Goal: Transaction & Acquisition: Purchase product/service

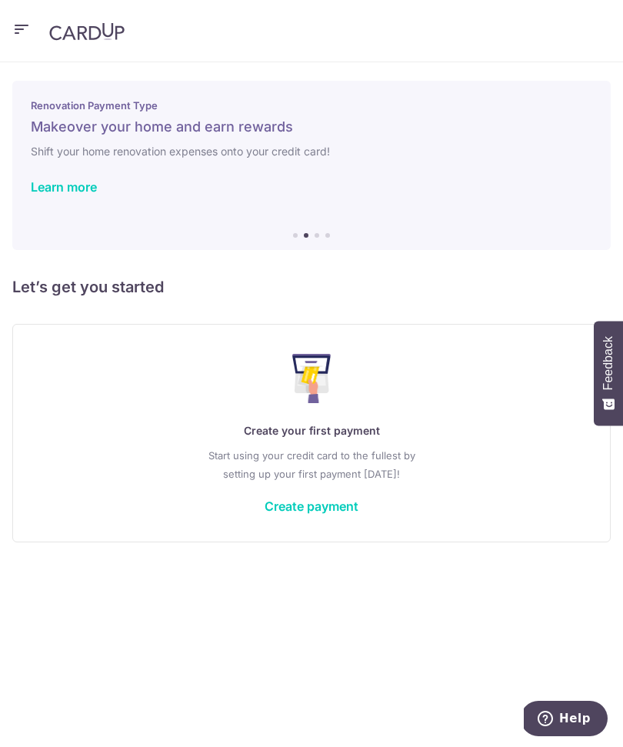
click at [17, 32] on icon "button" at bounding box center [21, 29] width 18 height 19
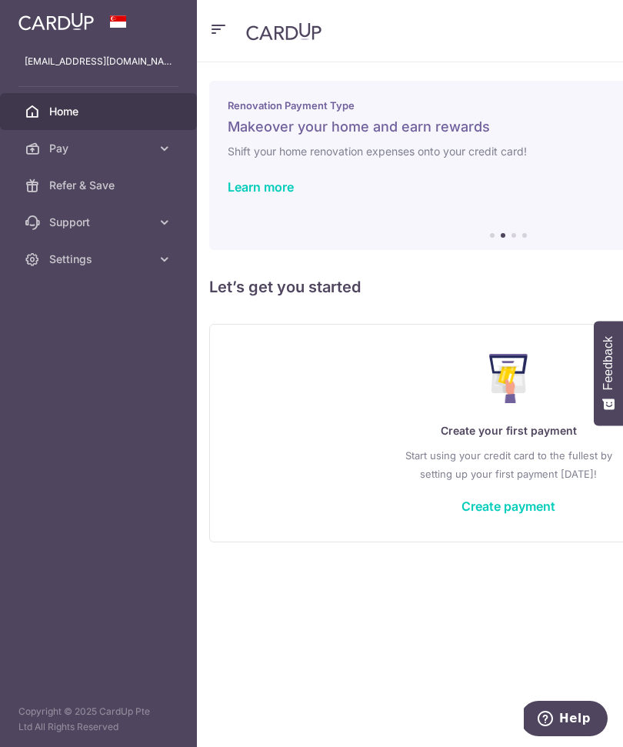
click at [145, 195] on link "Refer & Save" at bounding box center [98, 185] width 197 height 37
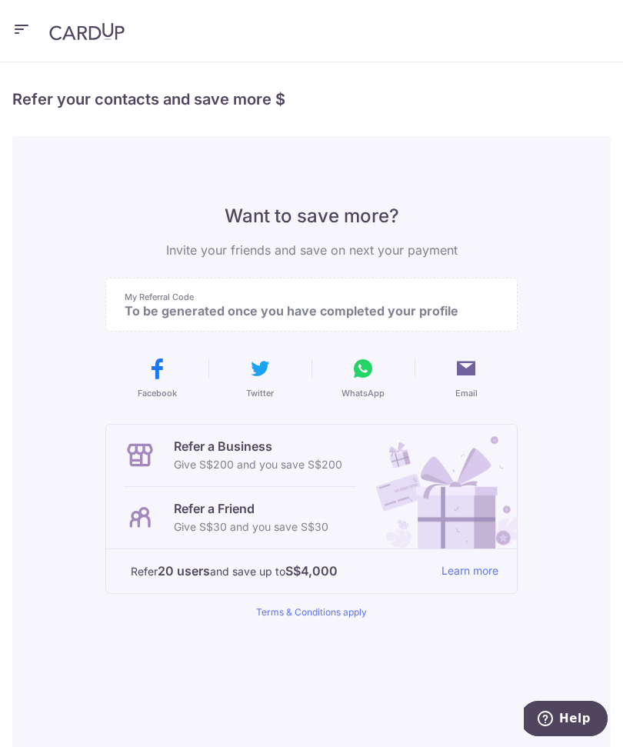
click at [37, 29] on header at bounding box center [311, 31] width 623 height 62
click at [35, 24] on header at bounding box center [311, 31] width 623 height 62
click at [115, 40] on img at bounding box center [86, 31] width 75 height 18
click at [471, 1] on header at bounding box center [311, 31] width 623 height 62
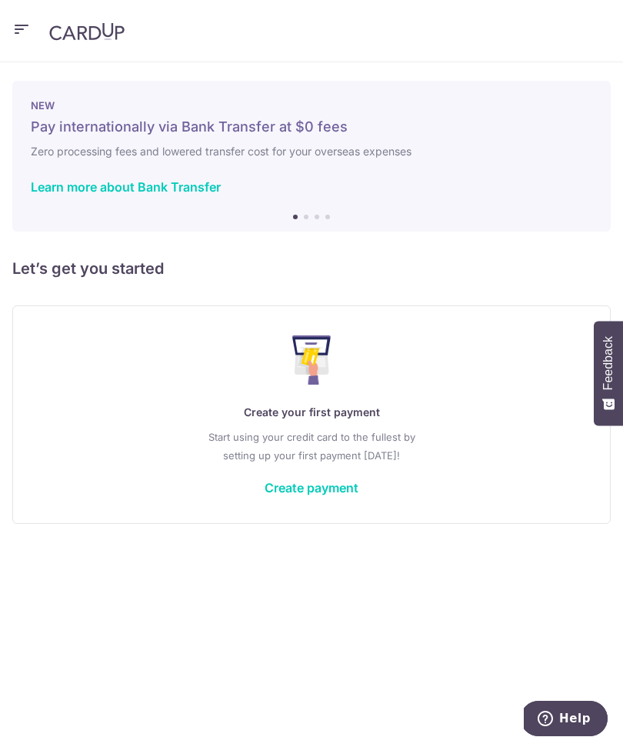
click at [23, 34] on icon "button" at bounding box center [21, 29] width 18 height 19
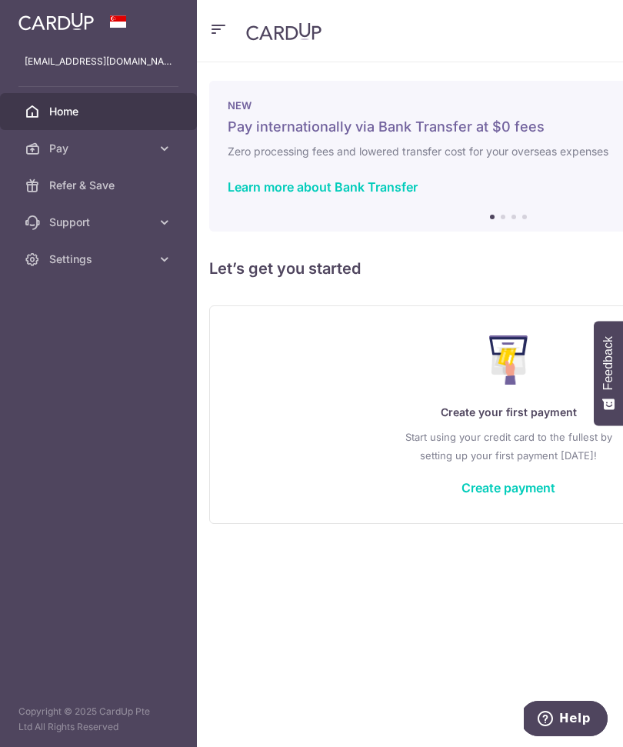
click at [527, 2] on header at bounding box center [508, 31] width 623 height 62
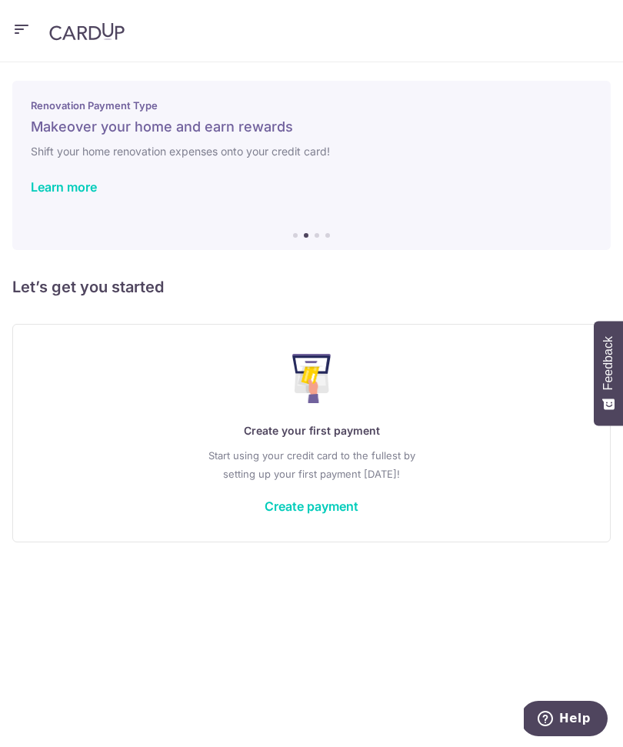
click at [24, 32] on icon "button" at bounding box center [21, 29] width 18 height 19
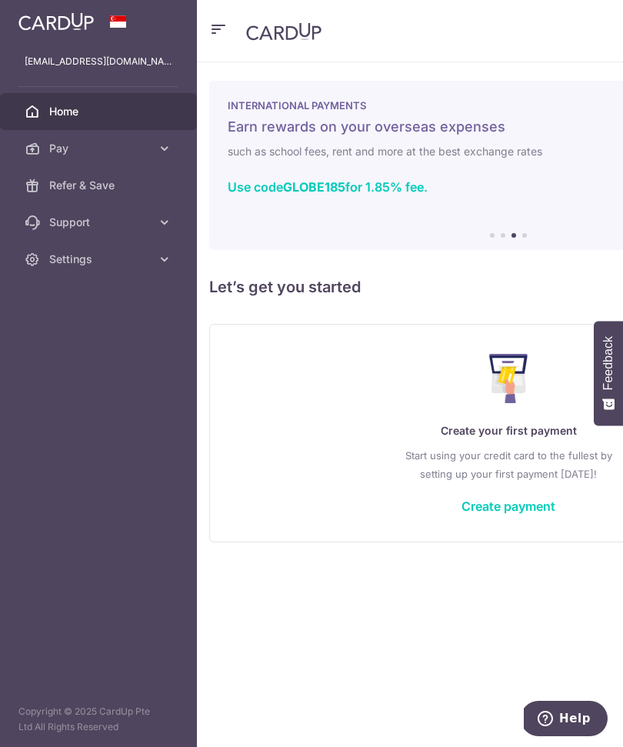
click at [159, 262] on icon at bounding box center [164, 259] width 15 height 15
click at [121, 297] on span "Account" at bounding box center [100, 295] width 102 height 15
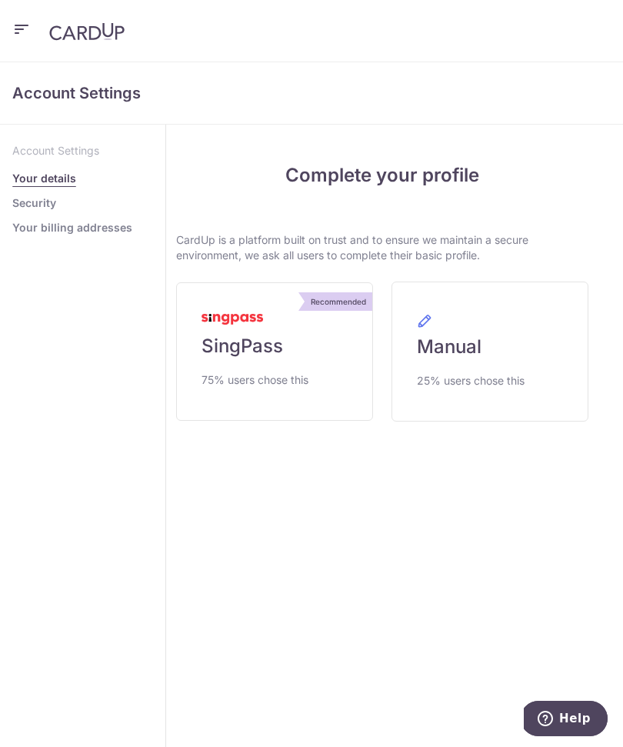
click at [322, 345] on link "Recommended SingPass 75% users chose this" at bounding box center [274, 351] width 197 height 138
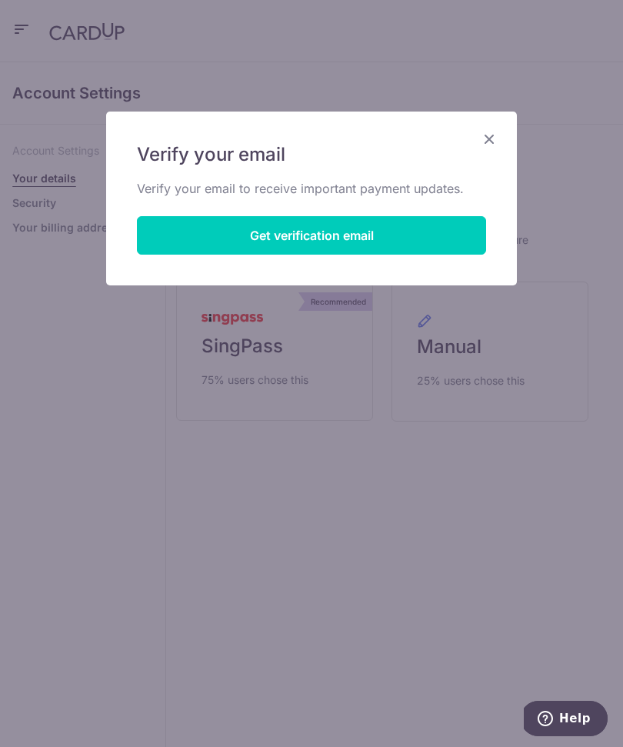
click at [395, 245] on button "Get verification email" at bounding box center [311, 235] width 349 height 38
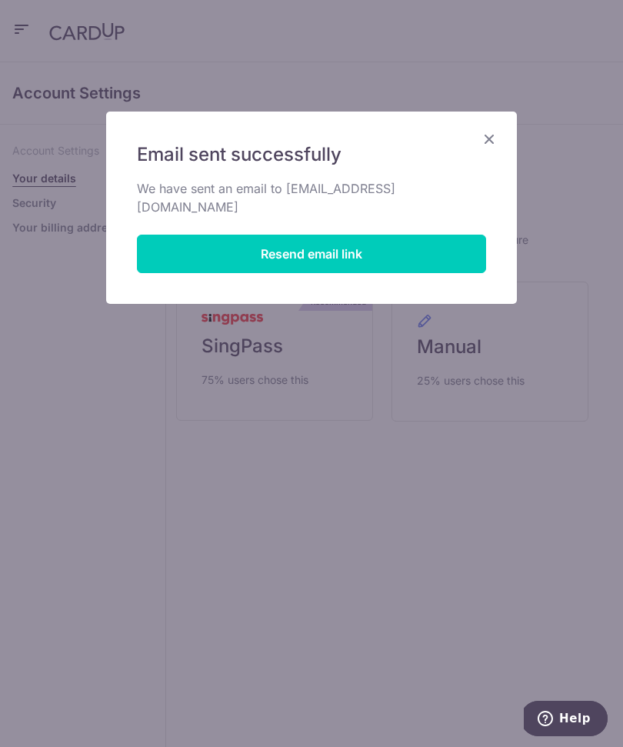
click at [489, 163] on div "Email sent successfully We have sent an email to dennishctung@gmail.com Resend …" at bounding box center [311, 208] width 411 height 192
click at [481, 149] on h5 "Email sent successfully" at bounding box center [311, 154] width 349 height 25
click at [495, 142] on icon "Close" at bounding box center [489, 138] width 18 height 19
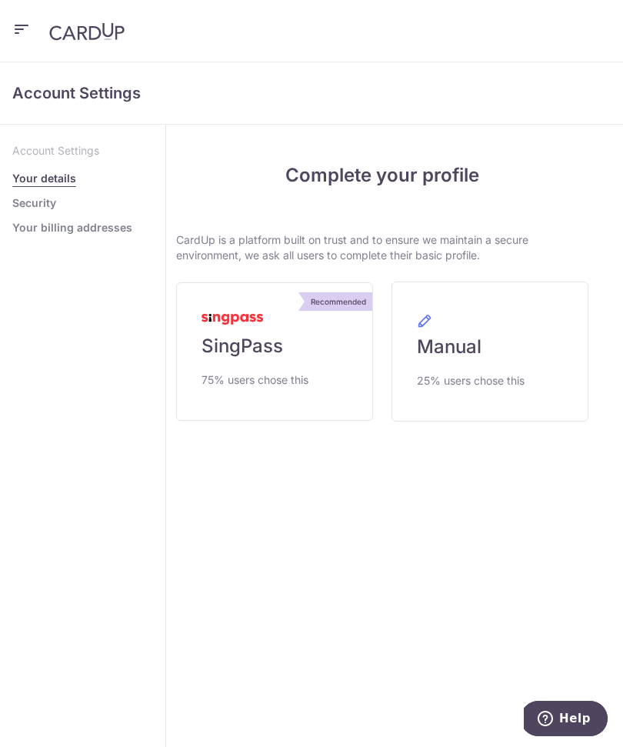
click at [239, 334] on span "SingPass" at bounding box center [243, 346] width 82 height 25
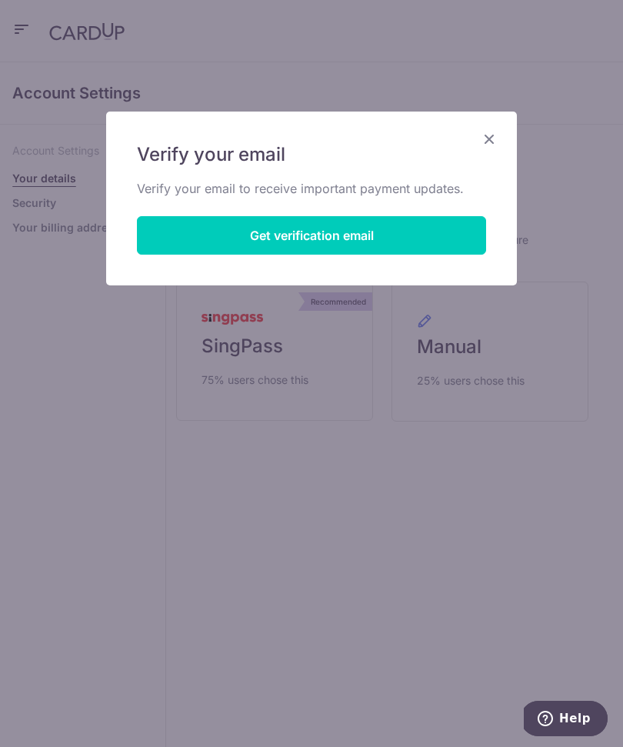
click at [494, 142] on icon "Close" at bounding box center [489, 138] width 18 height 19
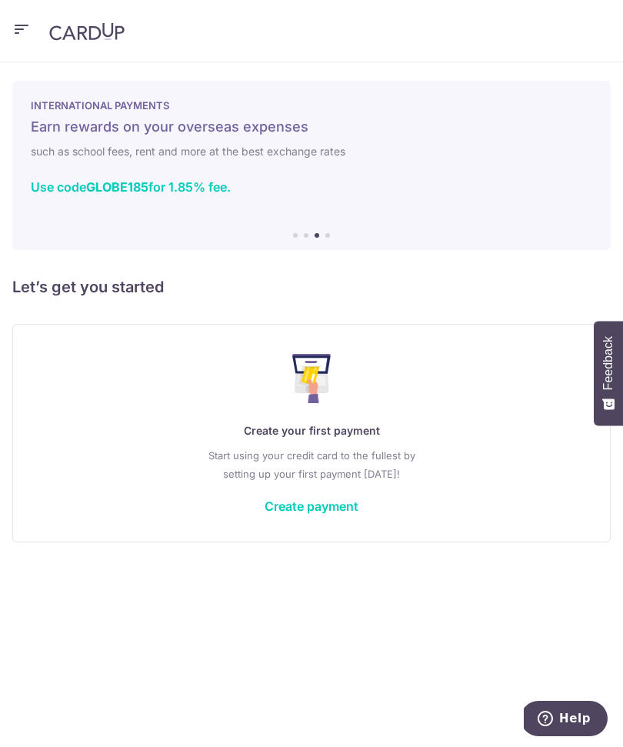
click at [21, 34] on icon "button" at bounding box center [21, 29] width 18 height 19
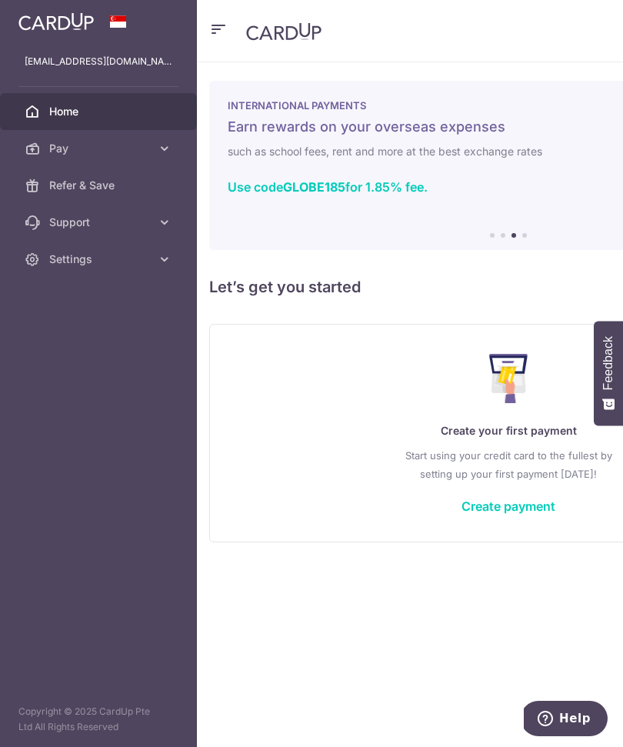
click at [73, 265] on span "Settings" at bounding box center [100, 259] width 102 height 15
click at [72, 302] on span "Account" at bounding box center [100, 295] width 102 height 15
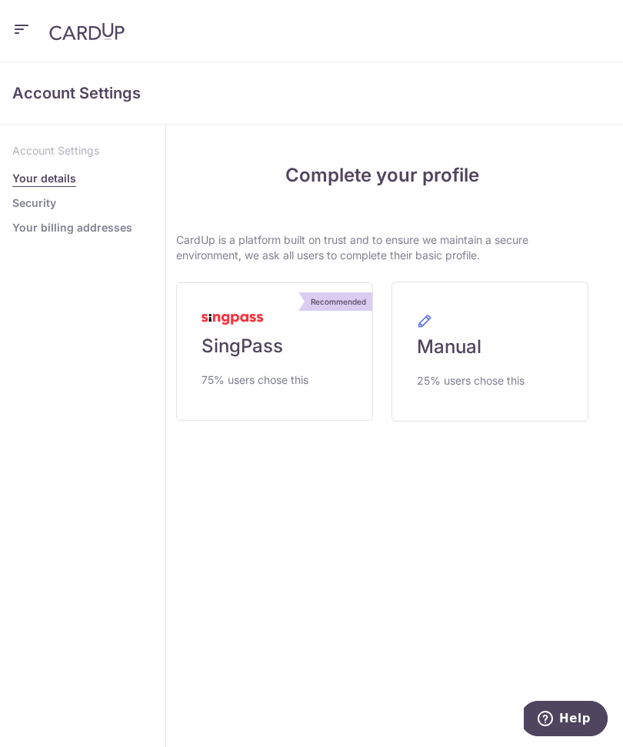
click at [460, 381] on span "25% users chose this" at bounding box center [471, 381] width 108 height 18
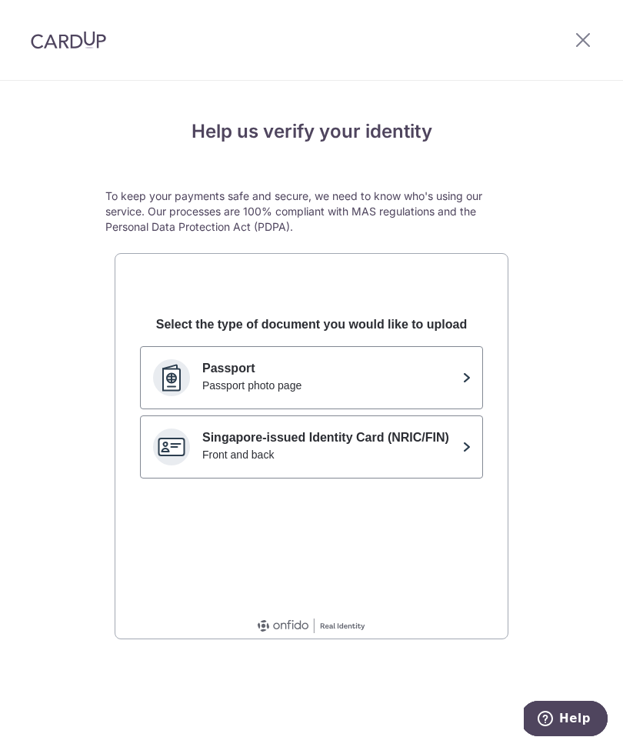
click at [585, 48] on icon at bounding box center [583, 39] width 18 height 19
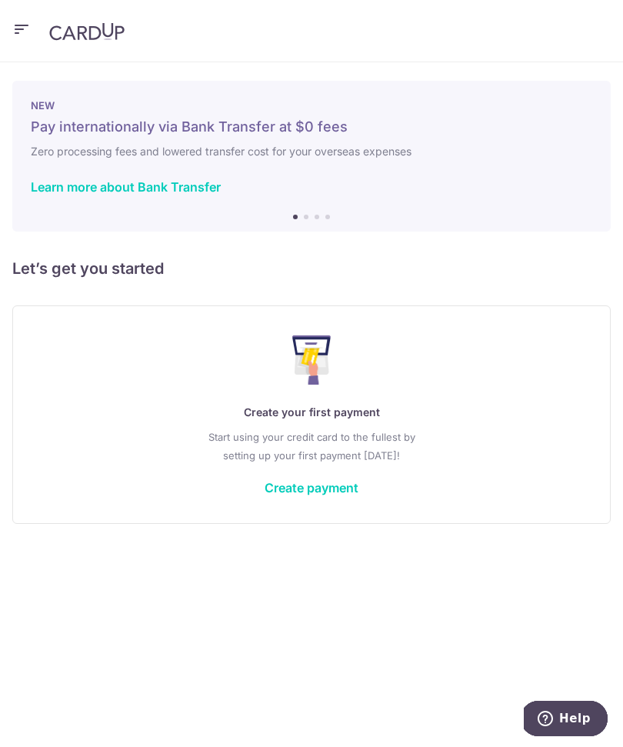
click at [16, 25] on icon "button" at bounding box center [21, 29] width 18 height 19
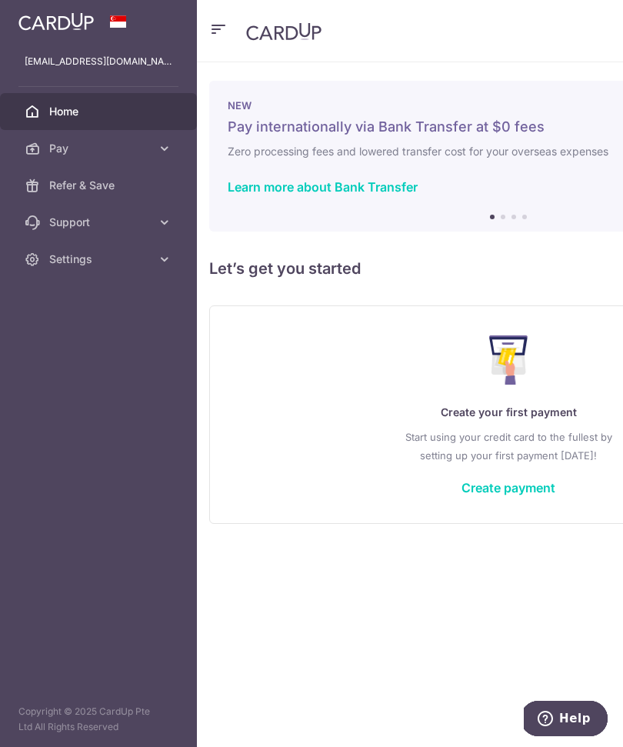
click at [177, 196] on link "Refer & Save" at bounding box center [98, 185] width 197 height 37
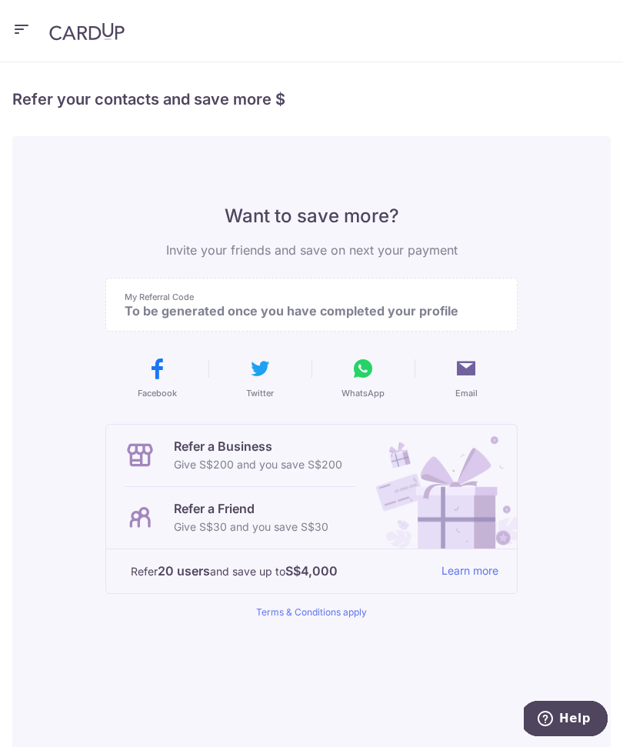
click at [22, 46] on header at bounding box center [311, 31] width 623 height 62
click at [12, 29] on header at bounding box center [311, 31] width 623 height 62
click at [18, 43] on header at bounding box center [311, 31] width 623 height 62
click at [12, 39] on header at bounding box center [311, 31] width 623 height 62
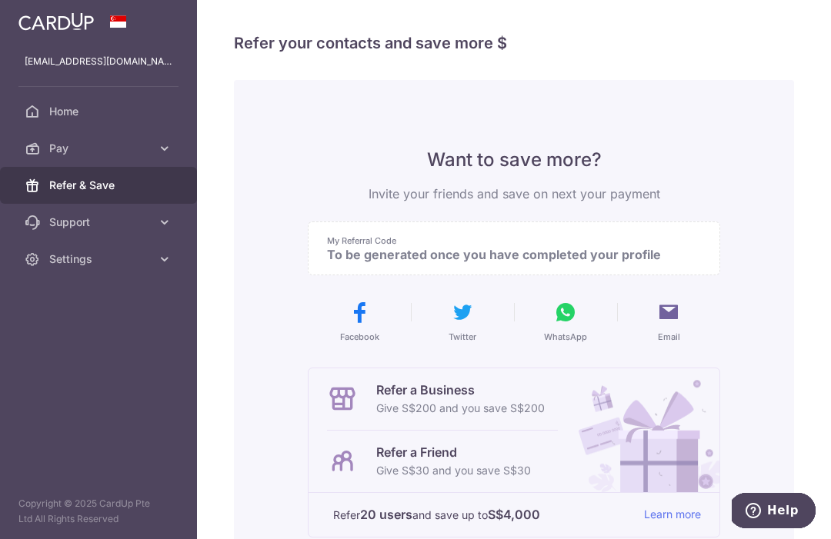
click at [0, 0] on header at bounding box center [0, 0] width 0 height 0
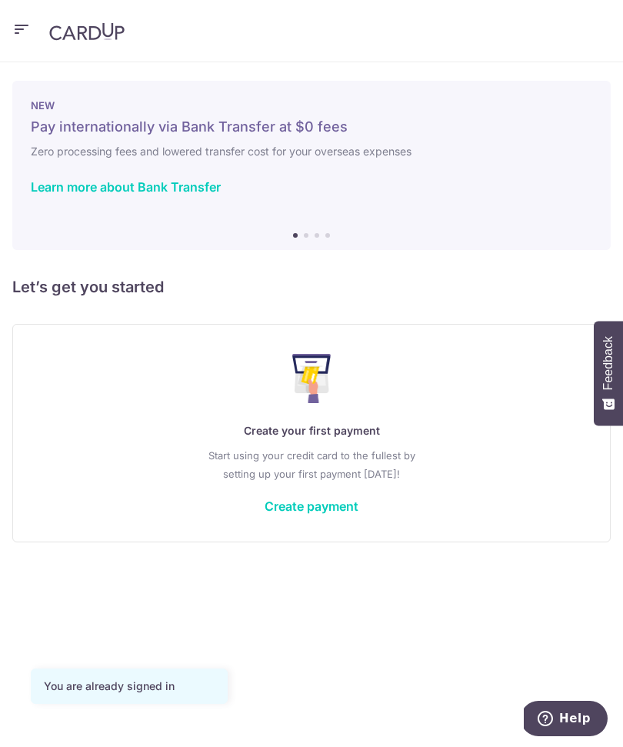
click at [23, 31] on icon "button" at bounding box center [21, 29] width 18 height 19
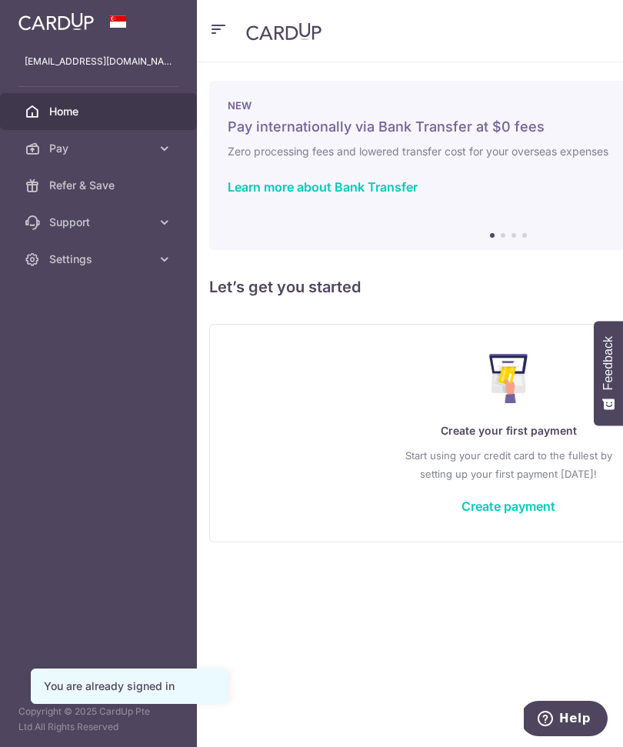
click at [73, 261] on span "Settings" at bounding box center [100, 259] width 102 height 15
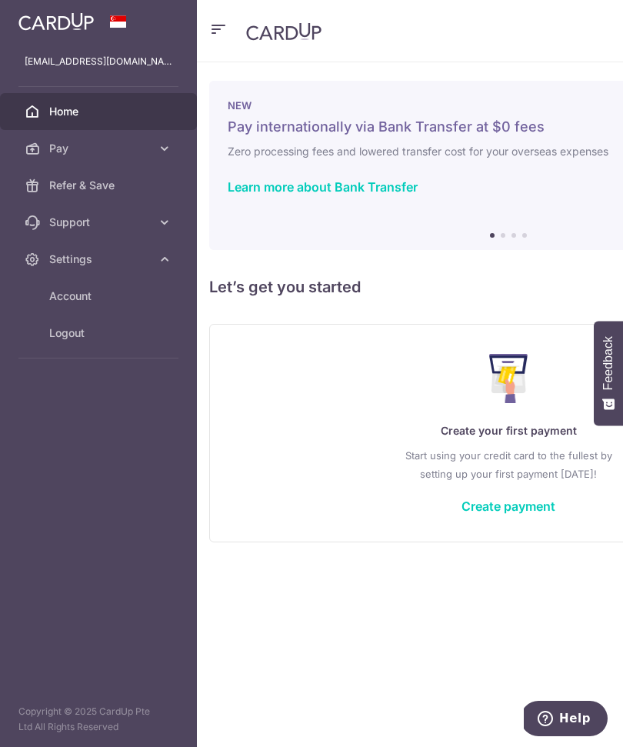
click at [78, 308] on link "Account" at bounding box center [98, 296] width 197 height 37
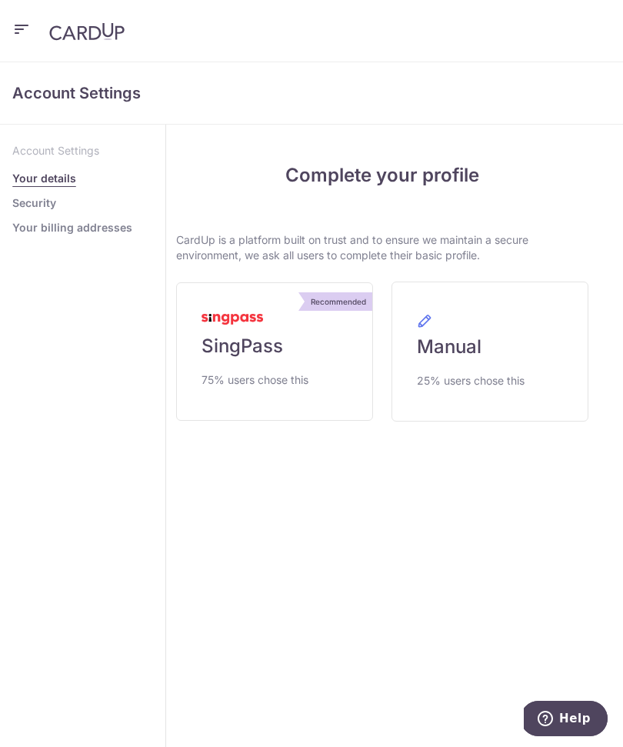
click at [231, 349] on span "SingPass" at bounding box center [243, 346] width 82 height 25
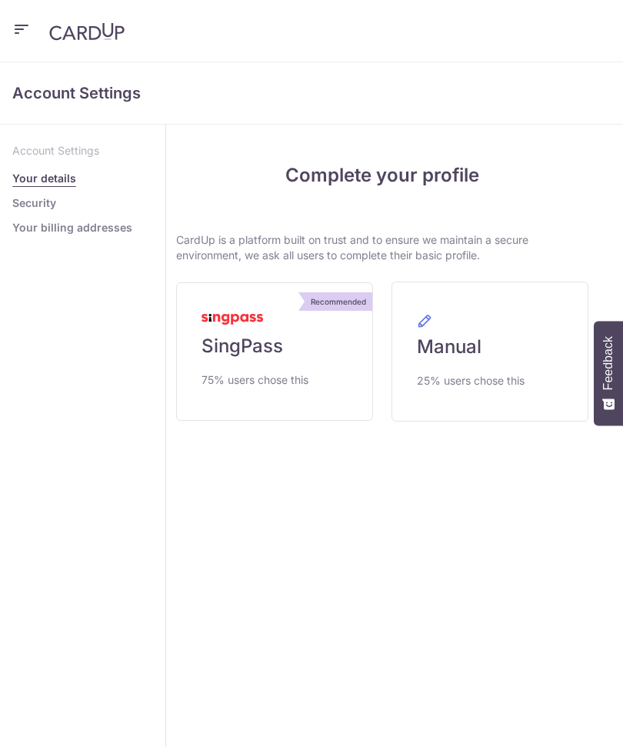
click at [248, 363] on link "Recommended SingPass 75% users chose this" at bounding box center [274, 351] width 197 height 138
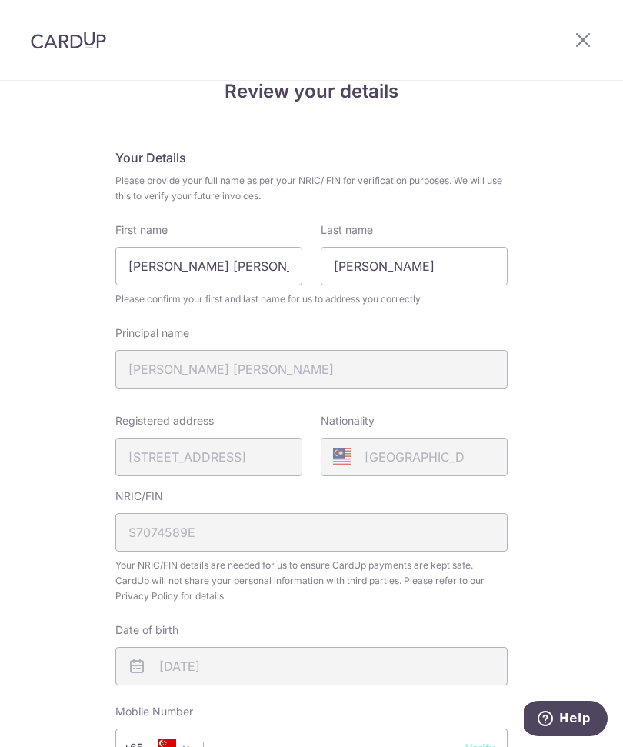
scroll to position [75, 0]
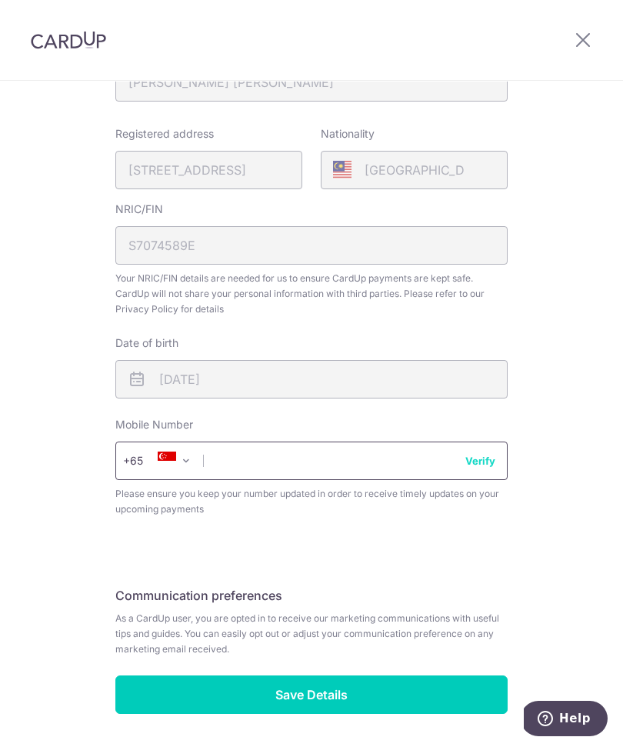
click at [396, 470] on input "text" at bounding box center [311, 461] width 392 height 38
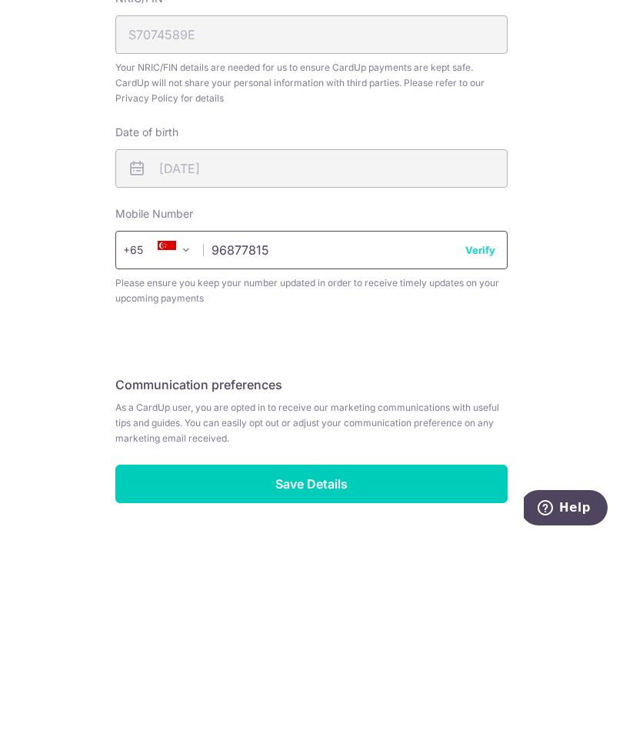
type input "96877815"
click at [488, 453] on button "Verify" at bounding box center [480, 460] width 30 height 15
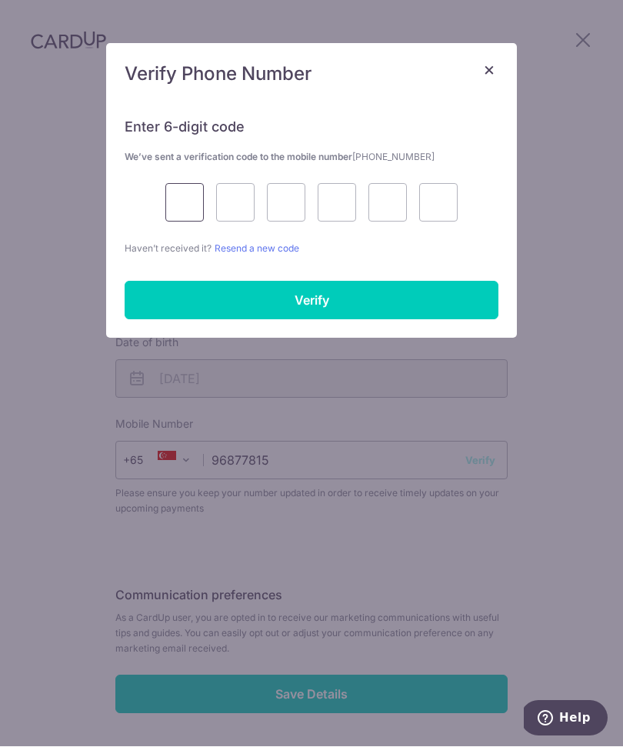
click at [185, 195] on input "text" at bounding box center [184, 203] width 38 height 38
type input "8"
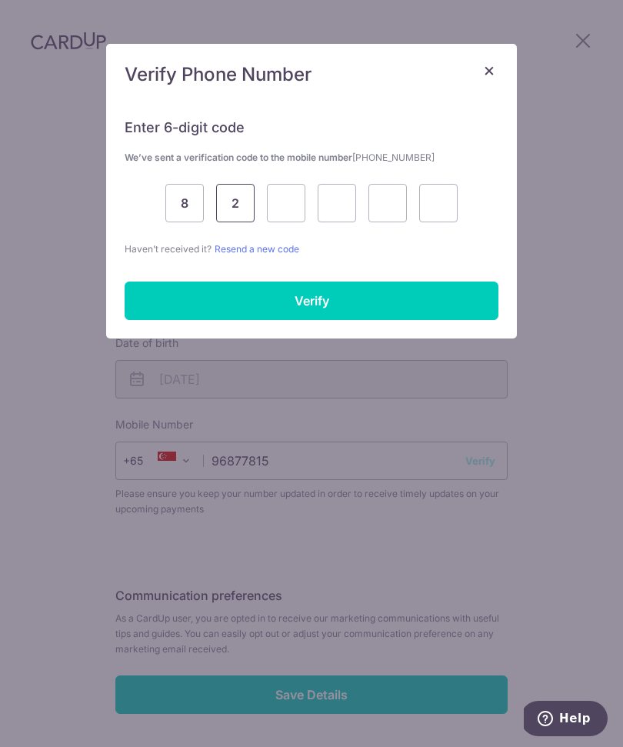
type input "2"
type input "0"
type input "8"
type input "1"
type input "2"
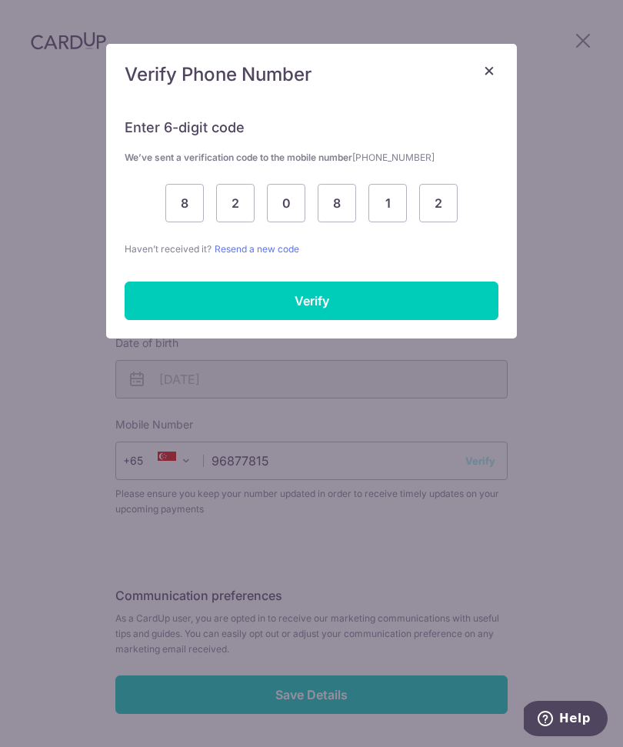
click at [404, 298] on input "Verify" at bounding box center [312, 301] width 374 height 38
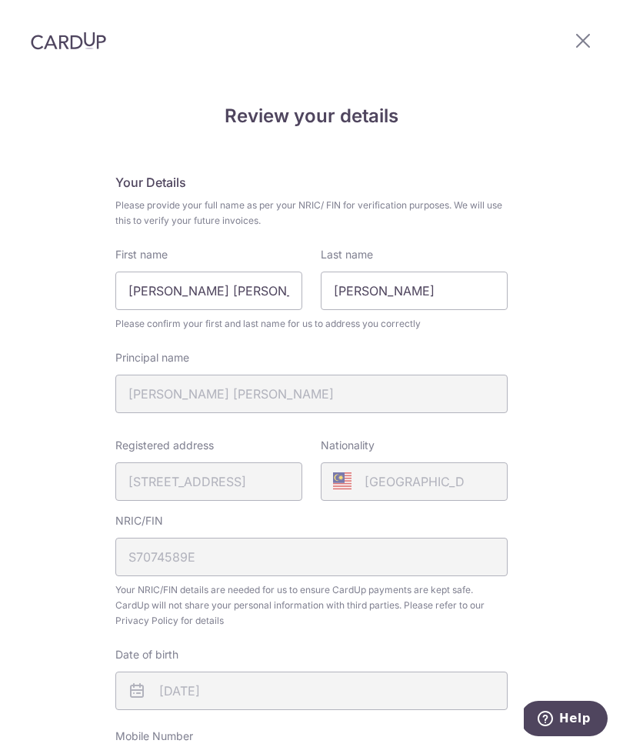
scroll to position [30, 0]
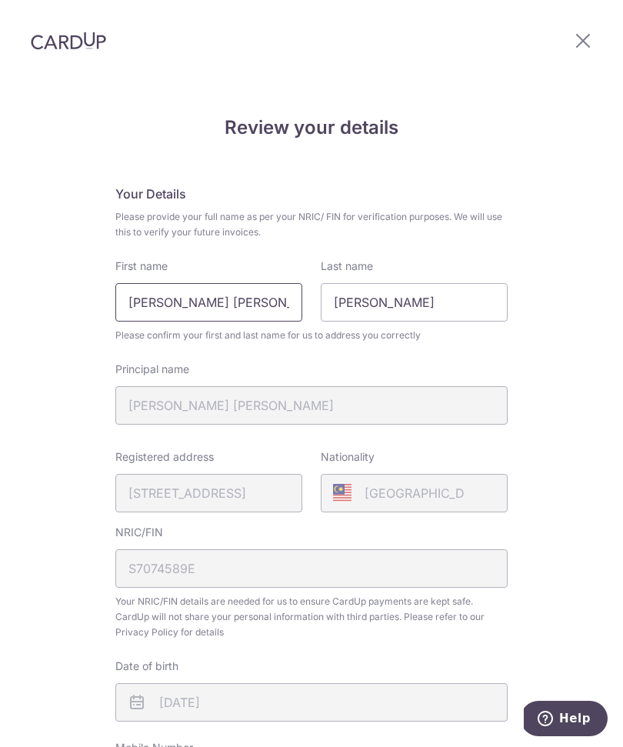
click at [270, 283] on input "Tung Hui Chung" at bounding box center [208, 302] width 187 height 38
type input "T"
type input "Dennis"
click at [438, 283] on input "Dennis" at bounding box center [414, 302] width 187 height 38
type input "D"
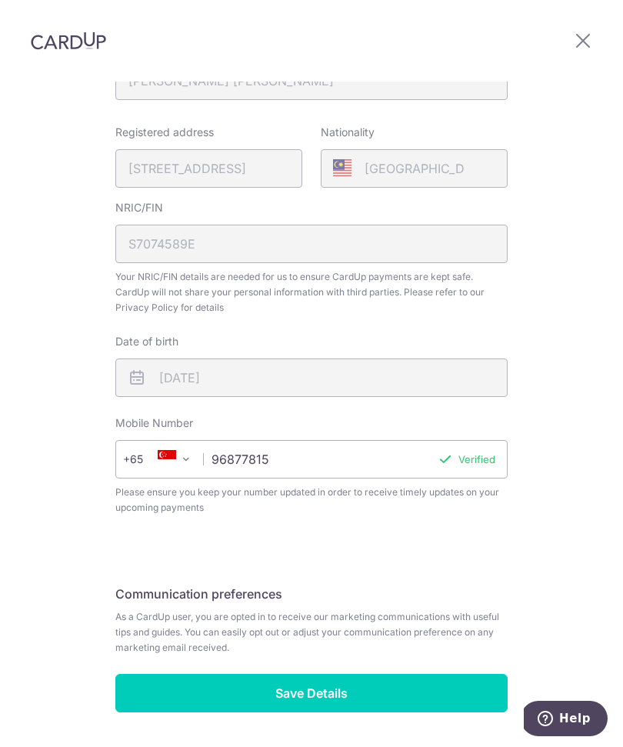
scroll to position [353, 0]
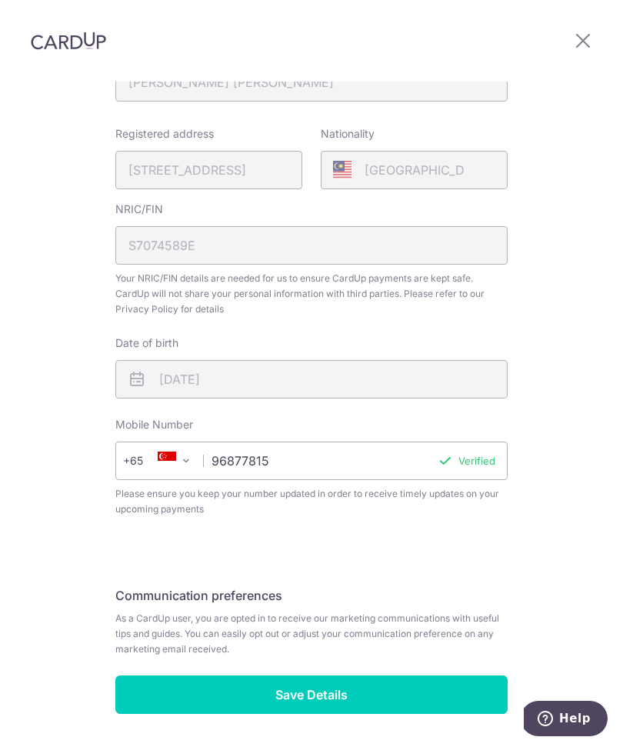
type input "Tung"
click at [403, 675] on input "Save Details" at bounding box center [311, 694] width 392 height 38
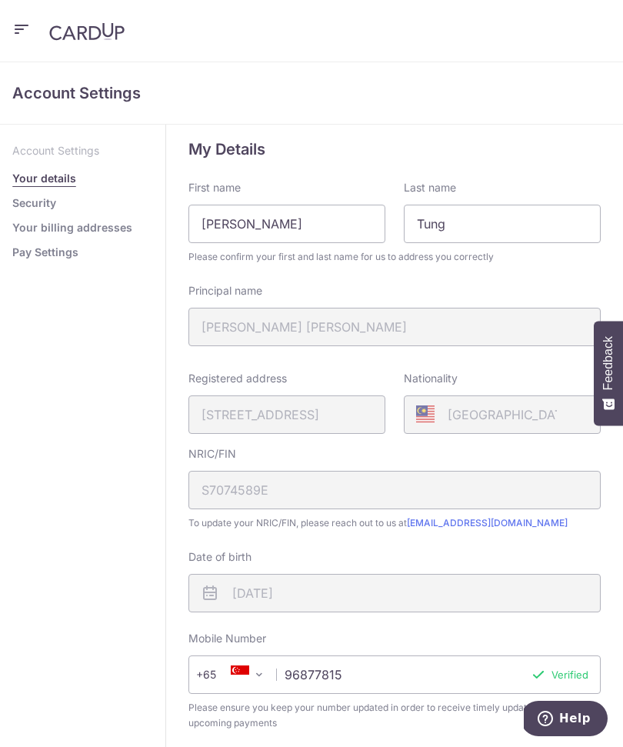
click at [28, 208] on link "Security" at bounding box center [34, 202] width 44 height 15
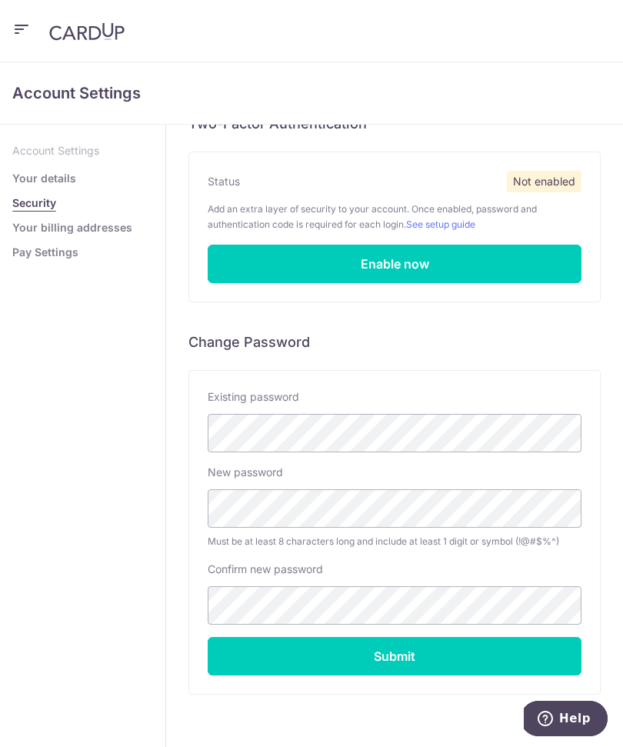
scroll to position [83, 0]
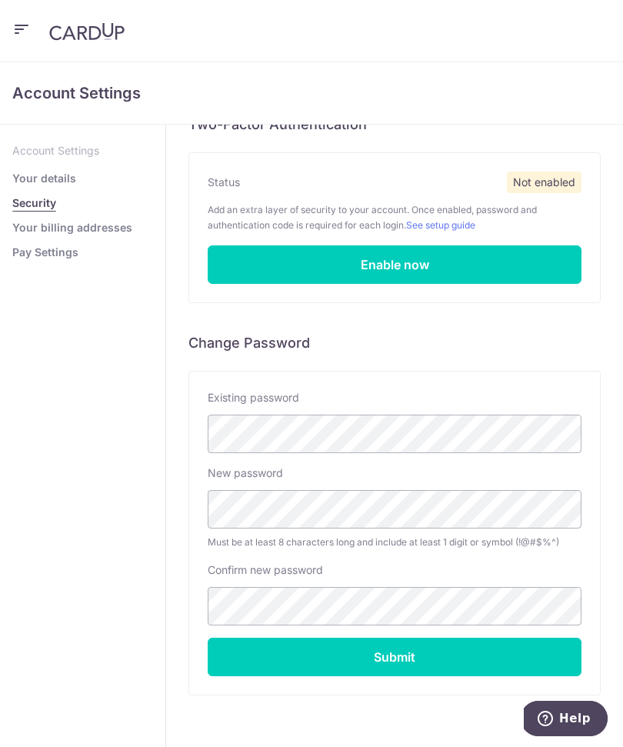
click at [35, 233] on link "Your billing addresses" at bounding box center [72, 227] width 120 height 15
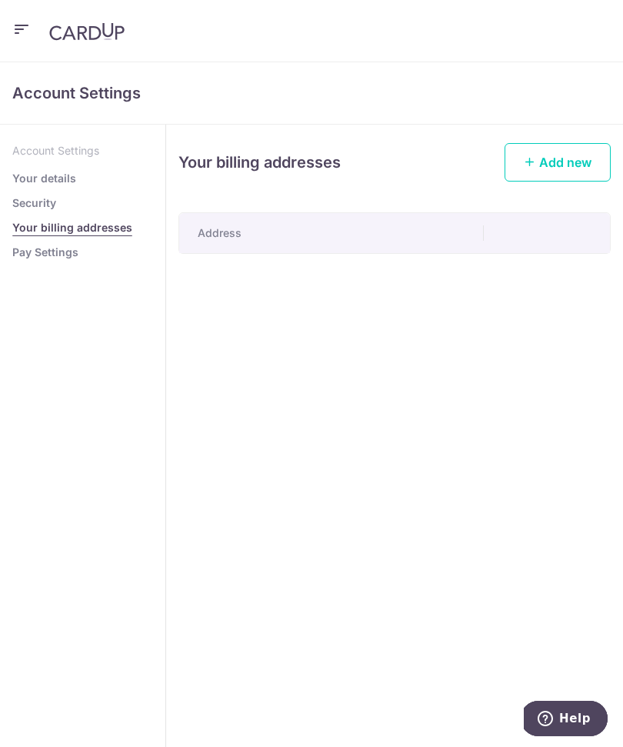
click at [35, 254] on link "Pay Settings" at bounding box center [45, 252] width 66 height 15
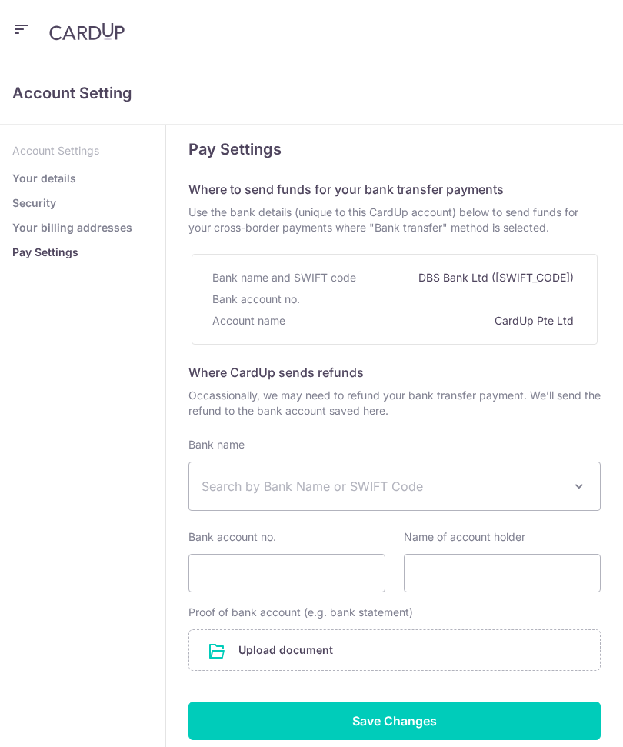
select select
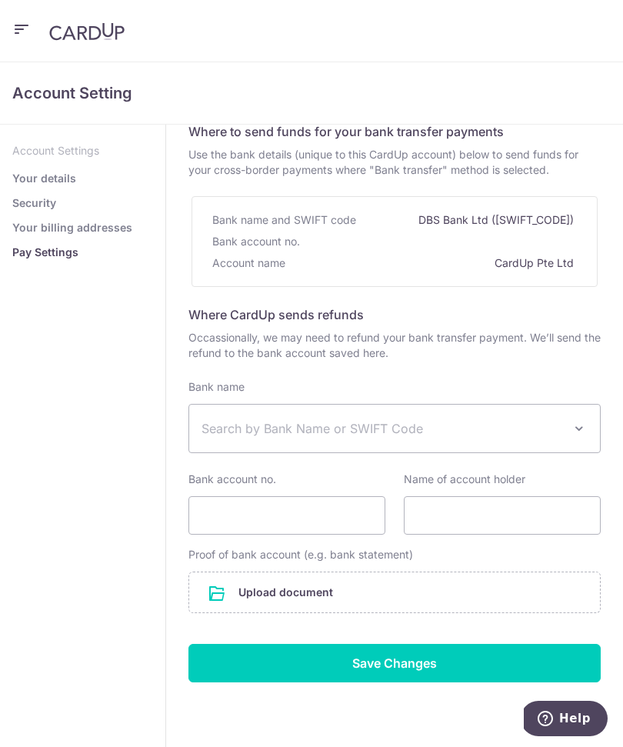
scroll to position [57, 0]
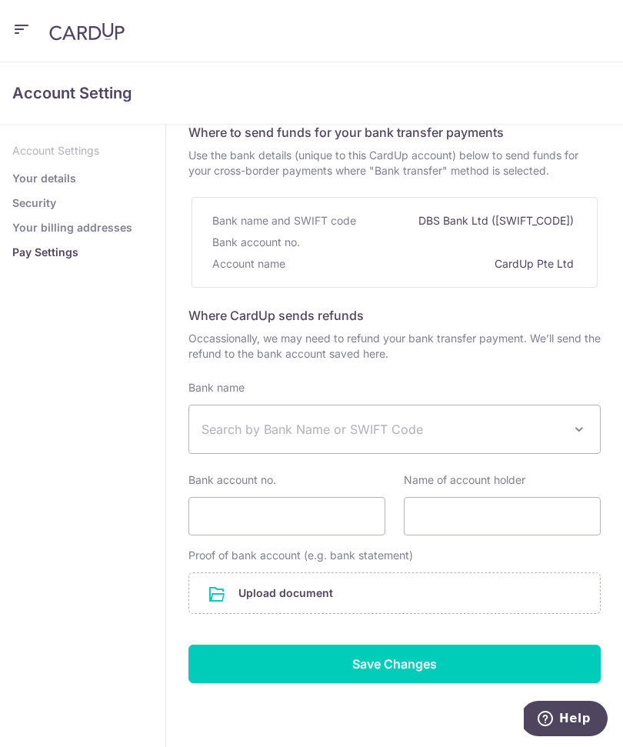
click at [12, 25] on icon "button" at bounding box center [21, 29] width 18 height 19
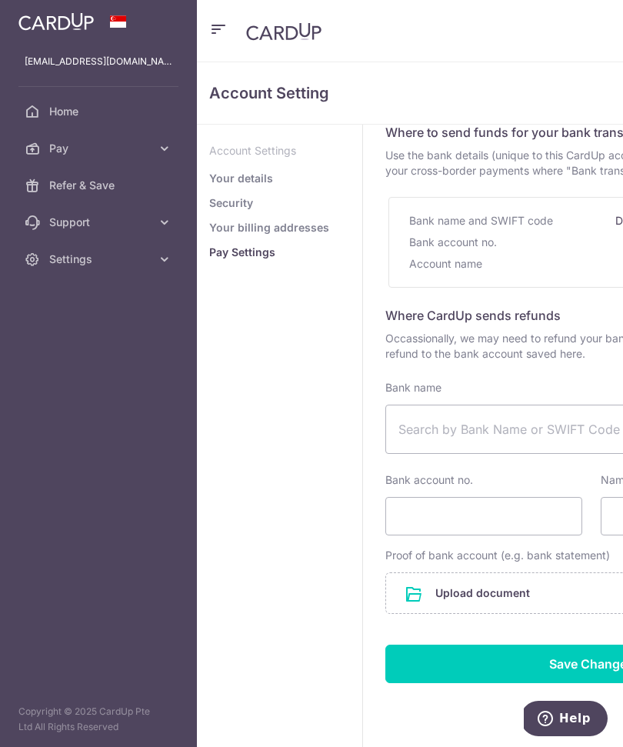
click at [64, 155] on span "Pay" at bounding box center [100, 148] width 102 height 15
click at [68, 186] on span "Payments" at bounding box center [100, 185] width 102 height 15
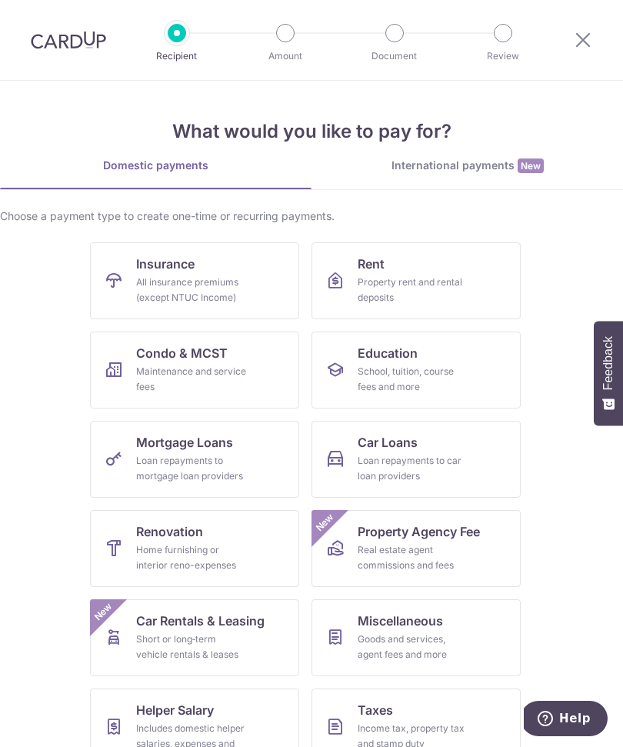
click at [423, 183] on link "International payments New" at bounding box center [468, 174] width 312 height 32
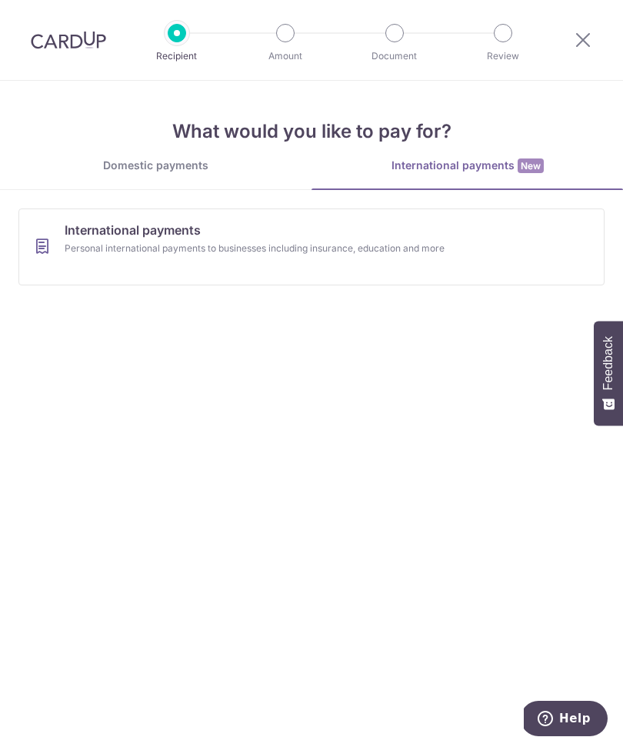
click at [44, 104] on div "What would you like to pay for? Domestic payments International payments New Ch…" at bounding box center [311, 189] width 623 height 217
click at [125, 172] on div "Domestic payments" at bounding box center [156, 165] width 312 height 15
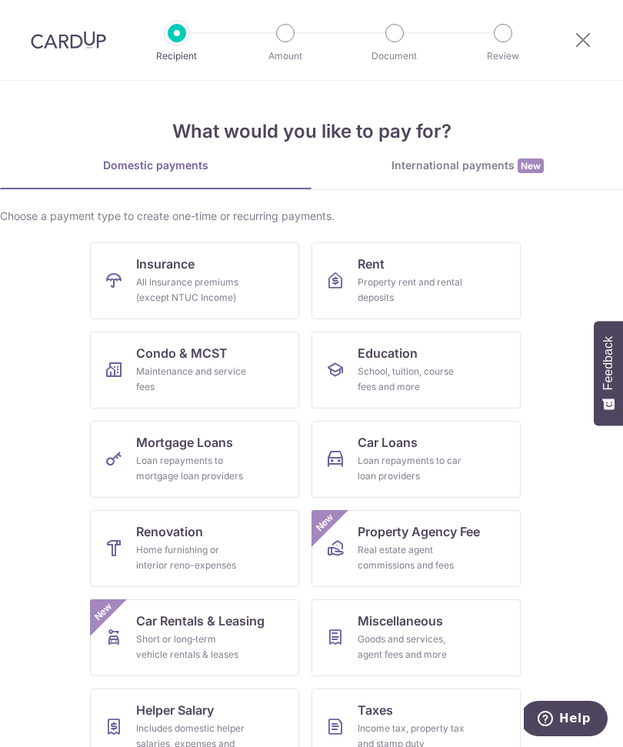
click at [574, 48] on icon at bounding box center [583, 39] width 18 height 19
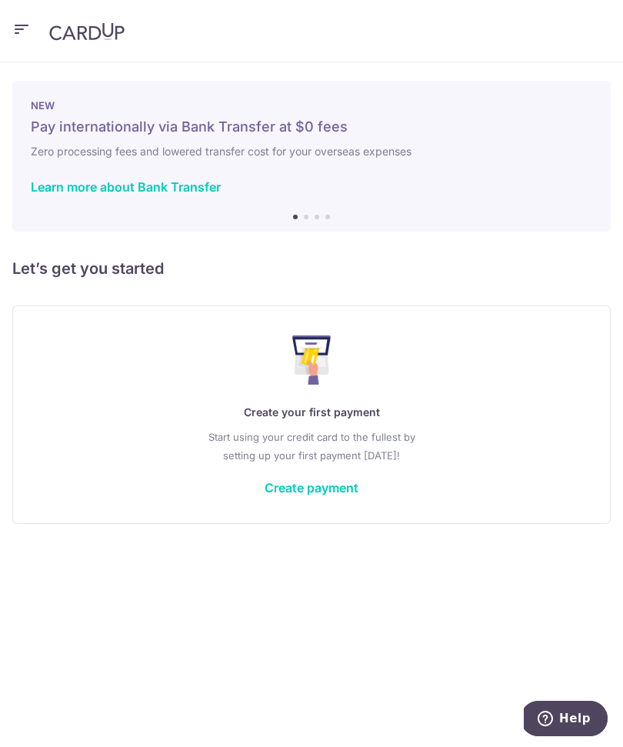
click at [22, 29] on icon "button" at bounding box center [21, 29] width 18 height 19
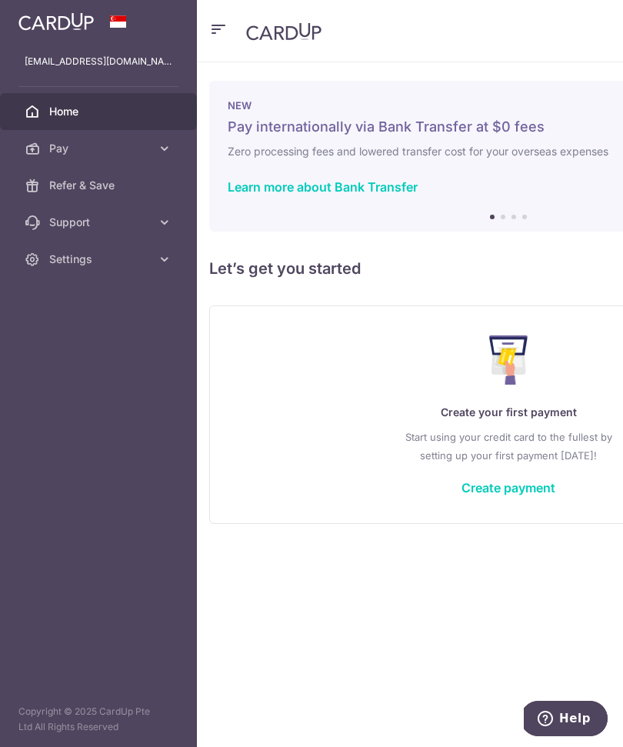
click at [71, 195] on link "Refer & Save" at bounding box center [98, 185] width 197 height 37
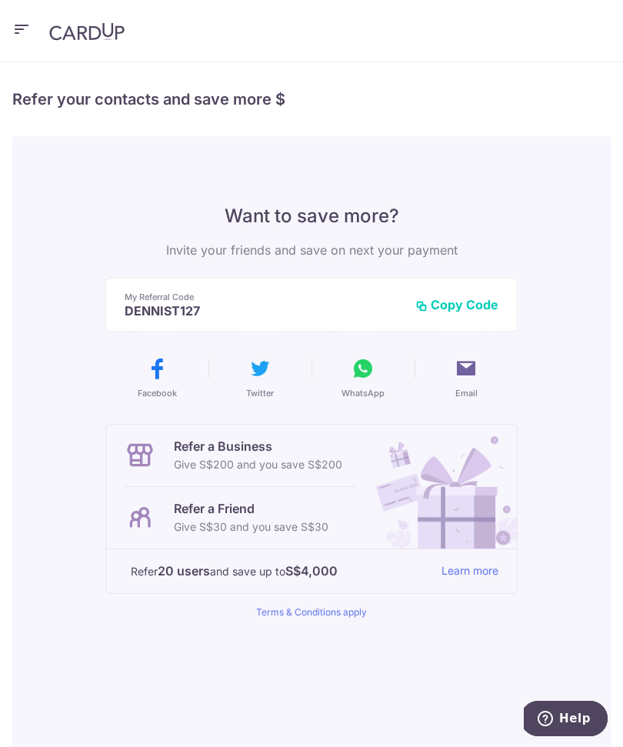
click at [22, 32] on icon "button" at bounding box center [21, 29] width 18 height 19
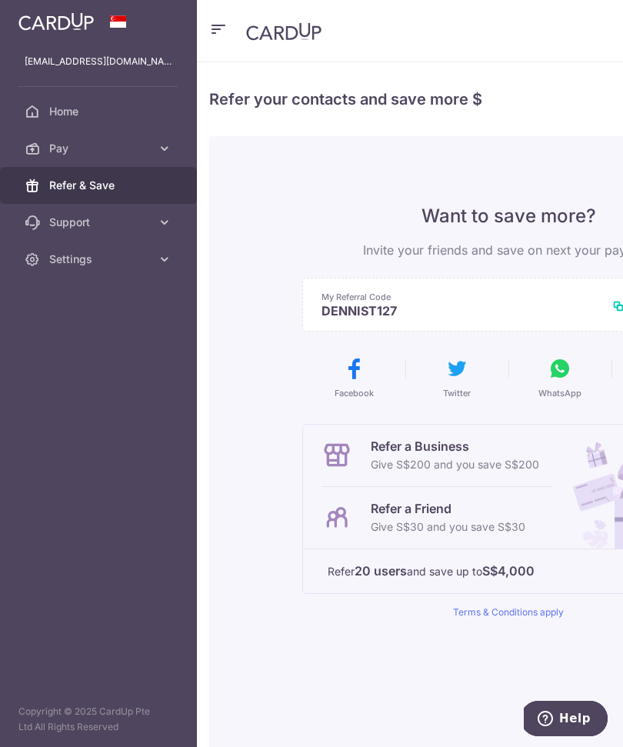
click at [66, 228] on span "Support" at bounding box center [100, 222] width 102 height 15
click at [78, 357] on span "Settings" at bounding box center [100, 352] width 102 height 15
click at [59, 151] on span "Pay" at bounding box center [100, 148] width 102 height 15
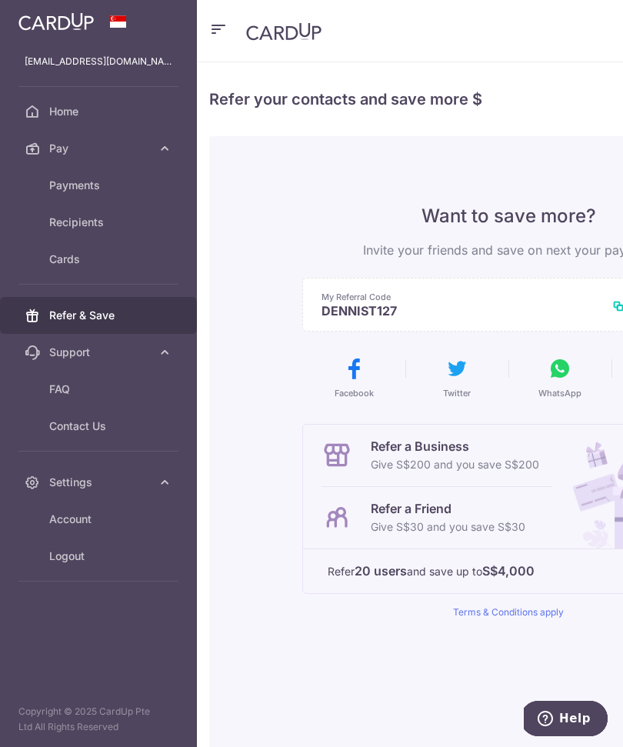
click at [65, 258] on span "Cards" at bounding box center [100, 259] width 102 height 15
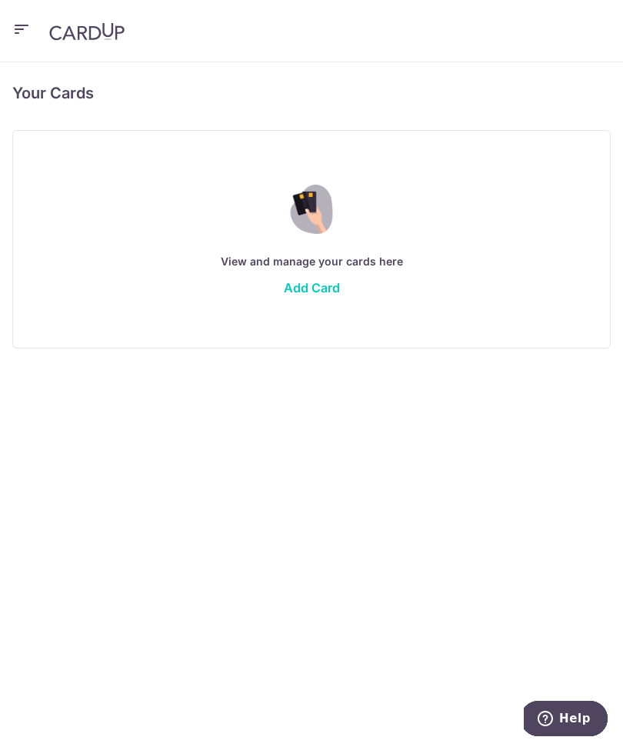
click at [314, 295] on link "Add Card" at bounding box center [312, 287] width 56 height 15
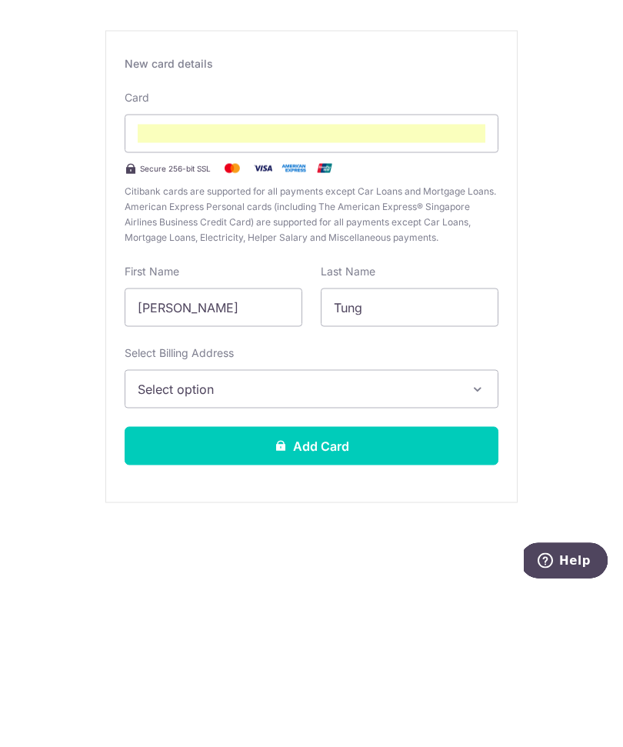
click at [475, 528] on button "Select option" at bounding box center [312, 547] width 374 height 38
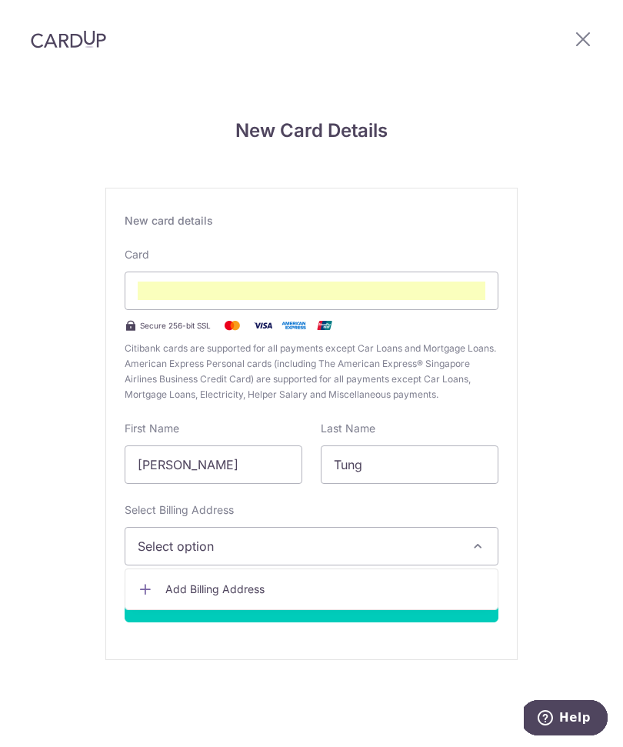
click at [258, 596] on span "Add Billing Address" at bounding box center [325, 589] width 320 height 15
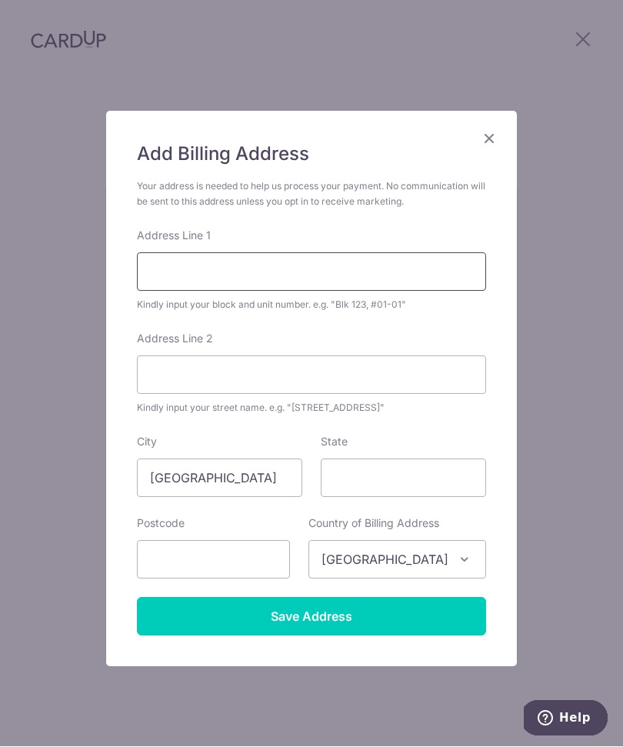
click at [398, 268] on input "Address Line 1" at bounding box center [311, 272] width 349 height 38
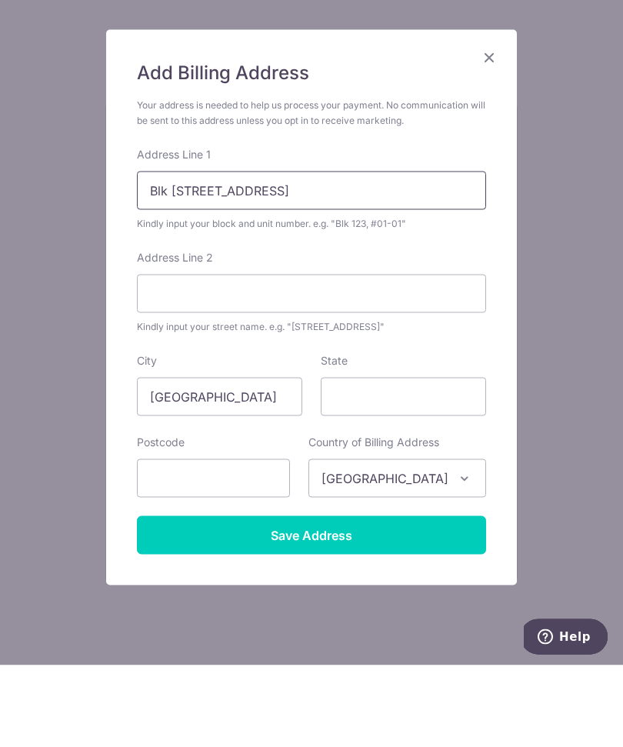
type input "Blk 28B Dover Crescent #20-35"
click at [256, 541] on input "text" at bounding box center [213, 560] width 153 height 38
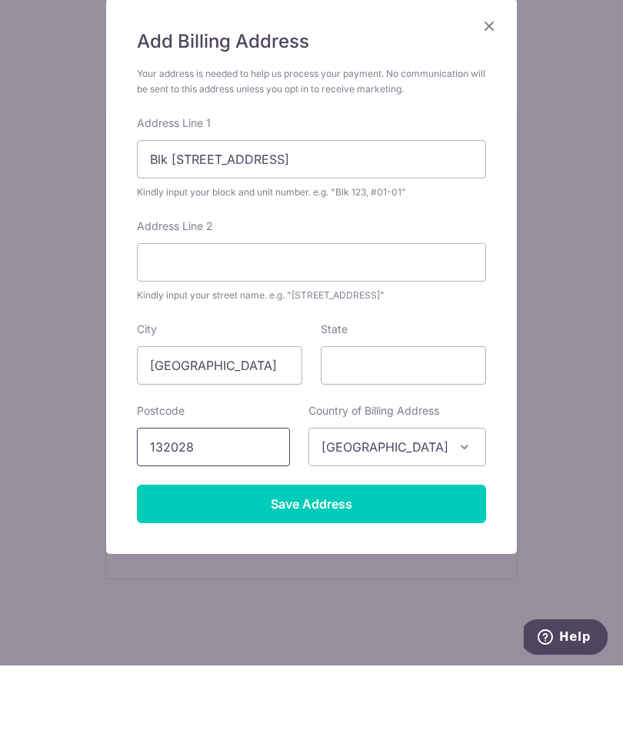
scroll to position [32, 0]
type input "132028"
click at [372, 566] on input "Save Address" at bounding box center [311, 585] width 349 height 38
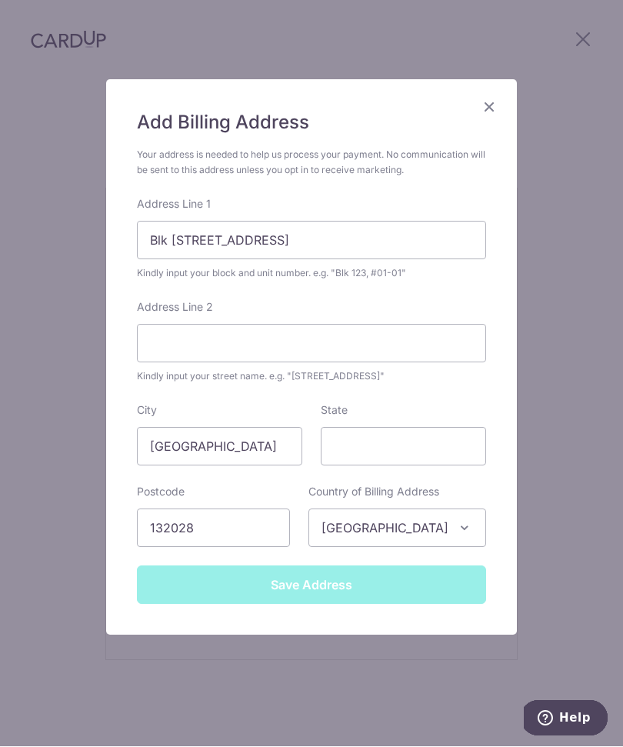
scroll to position [0, 0]
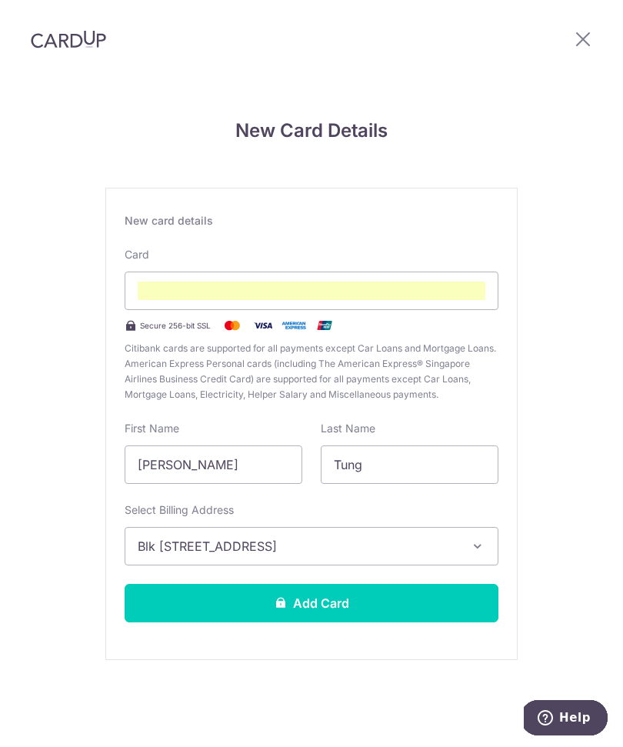
click at [379, 612] on button "Add Card" at bounding box center [312, 604] width 374 height 38
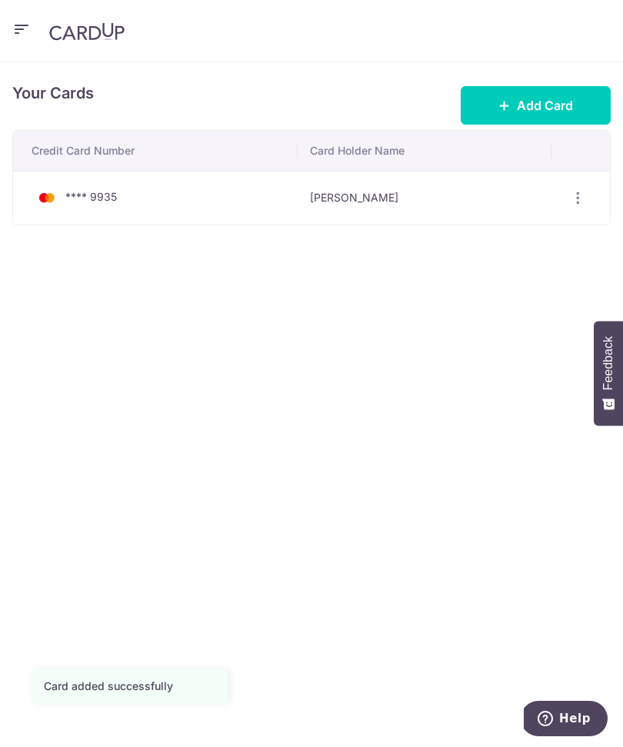
click at [527, 106] on span "Add Card" at bounding box center [545, 105] width 56 height 18
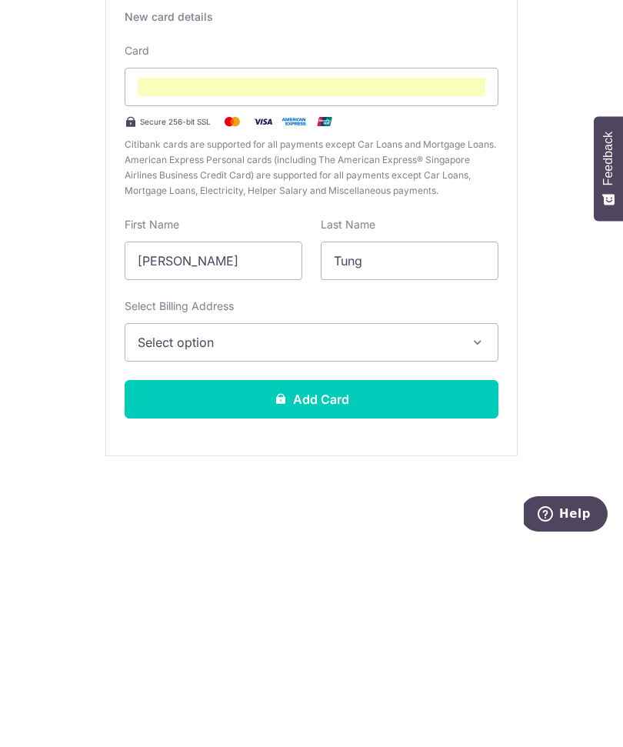
click at [477, 539] on icon "button" at bounding box center [477, 546] width 15 height 15
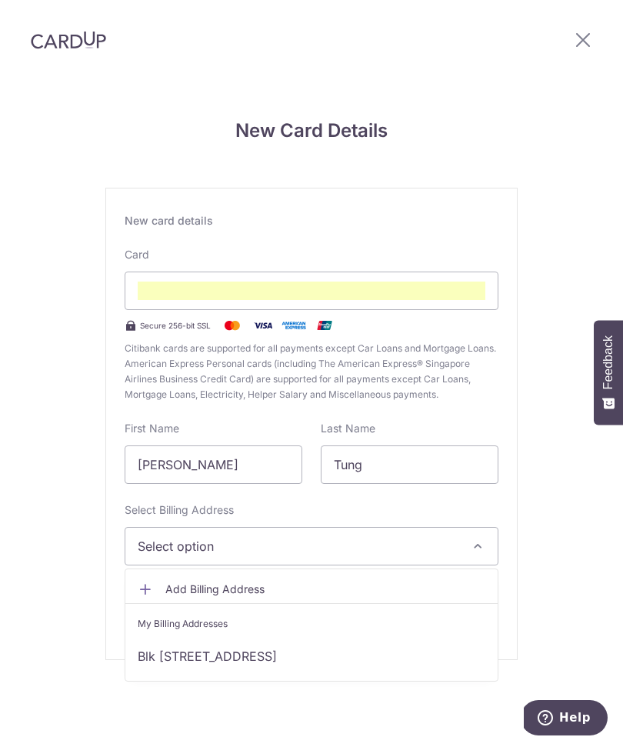
click at [318, 638] on link "Blk 28B Dover Crescent #20-35, Singapore, Singapore-132028" at bounding box center [311, 656] width 372 height 37
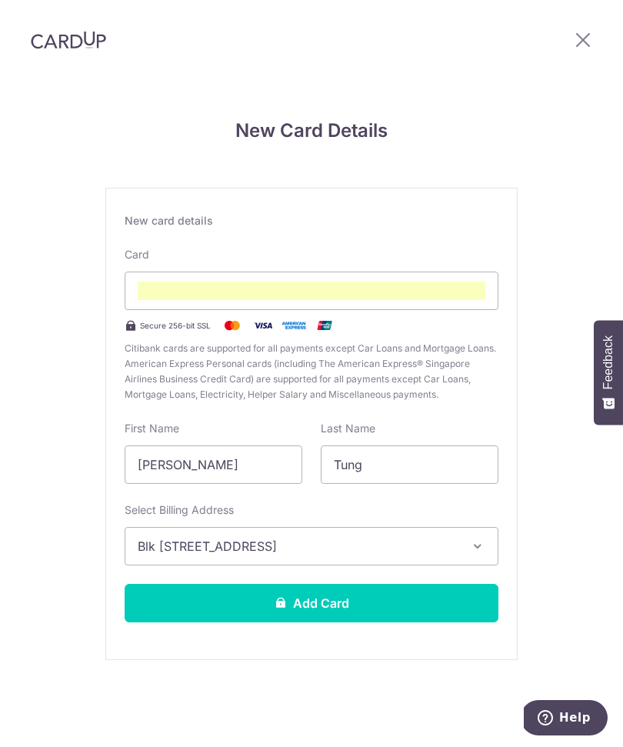
click at [355, 585] on button "Add Card" at bounding box center [312, 604] width 374 height 38
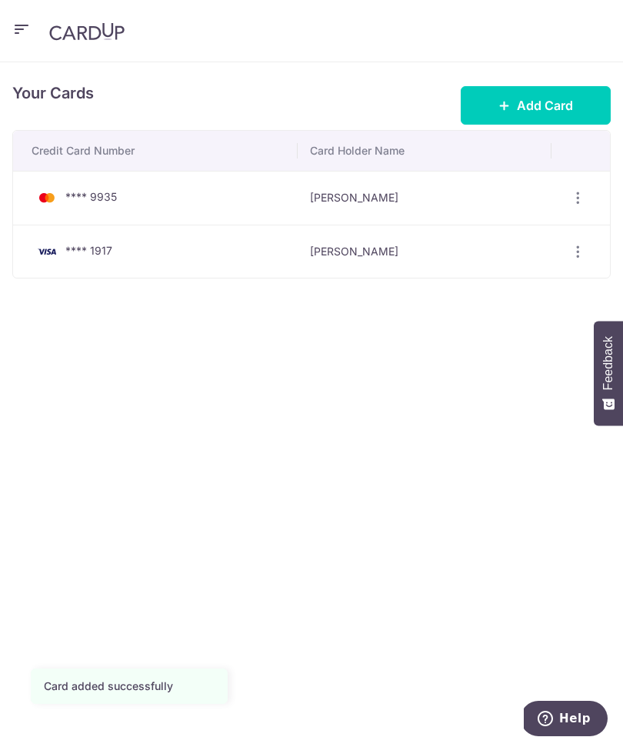
click at [14, 41] on button "button" at bounding box center [21, 30] width 18 height 25
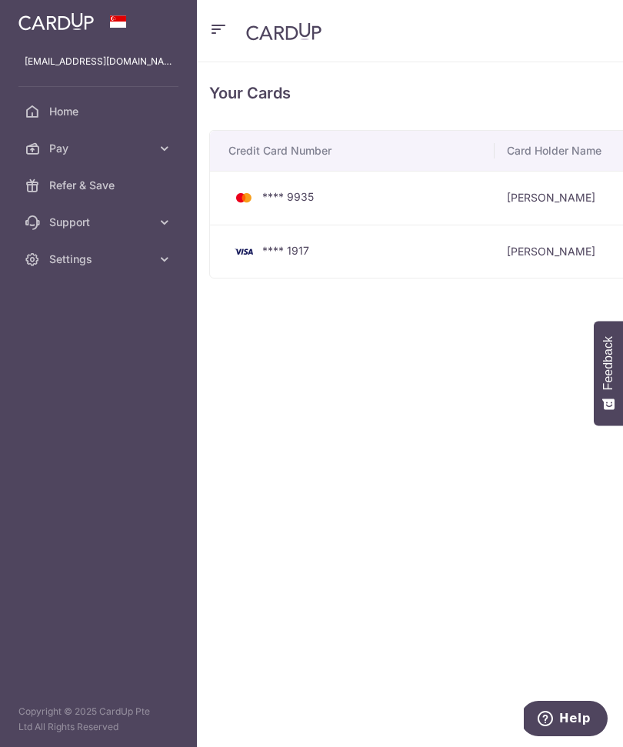
click at [153, 155] on link "Pay" at bounding box center [98, 148] width 197 height 37
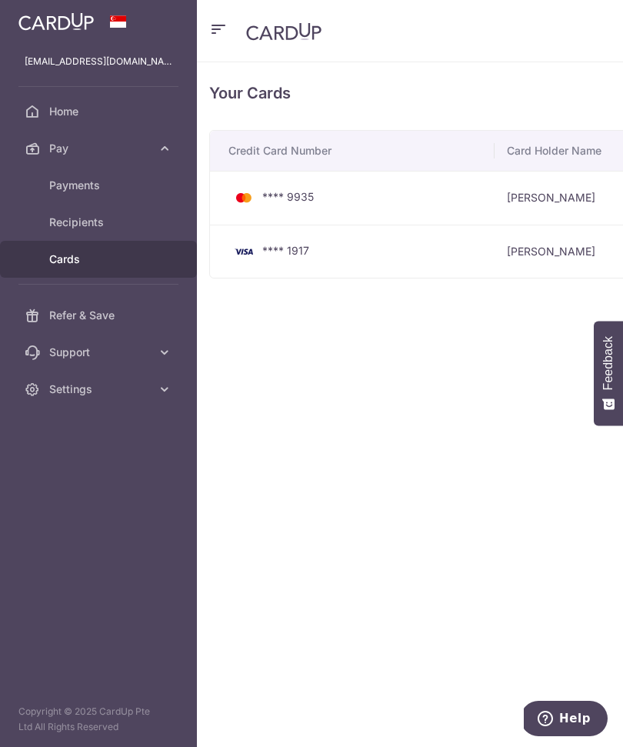
click at [119, 191] on span "Payments" at bounding box center [100, 185] width 102 height 15
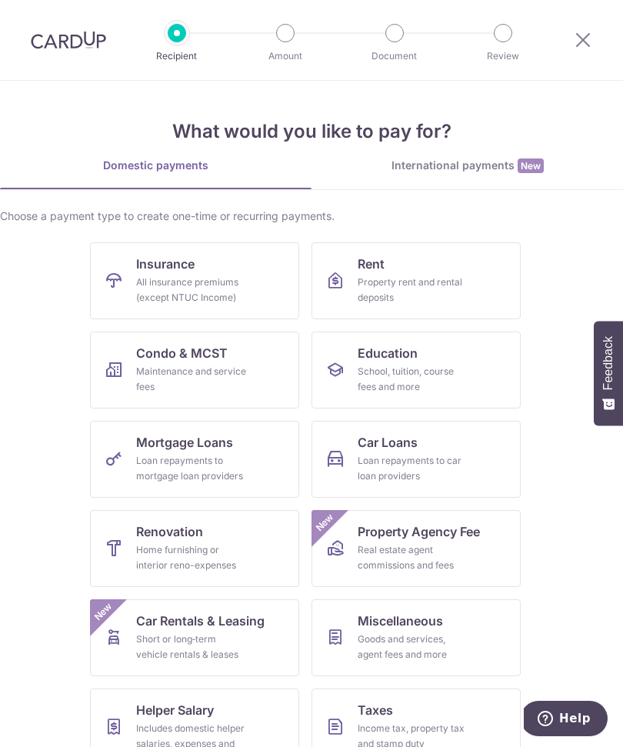
click at [460, 179] on link "International payments New" at bounding box center [468, 174] width 312 height 32
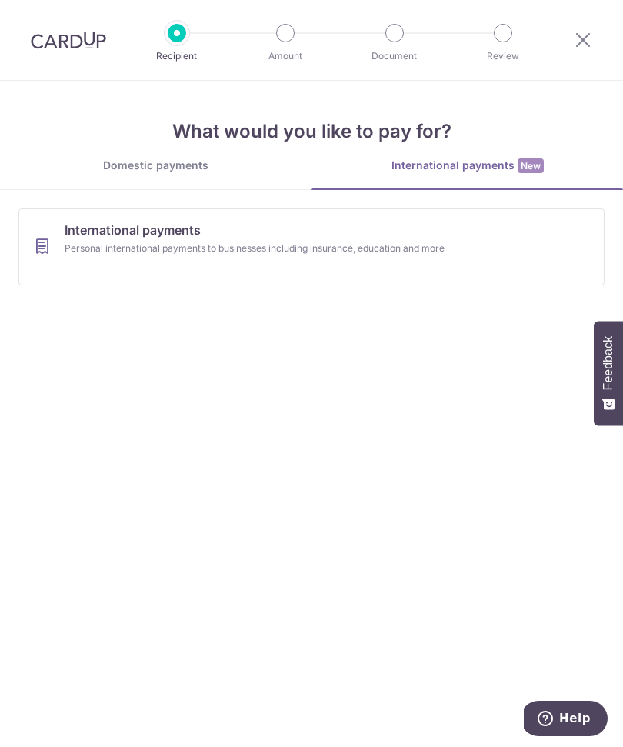
click at [459, 253] on div "Personal international payments to businesses including insurance, education an…" at bounding box center [299, 248] width 469 height 15
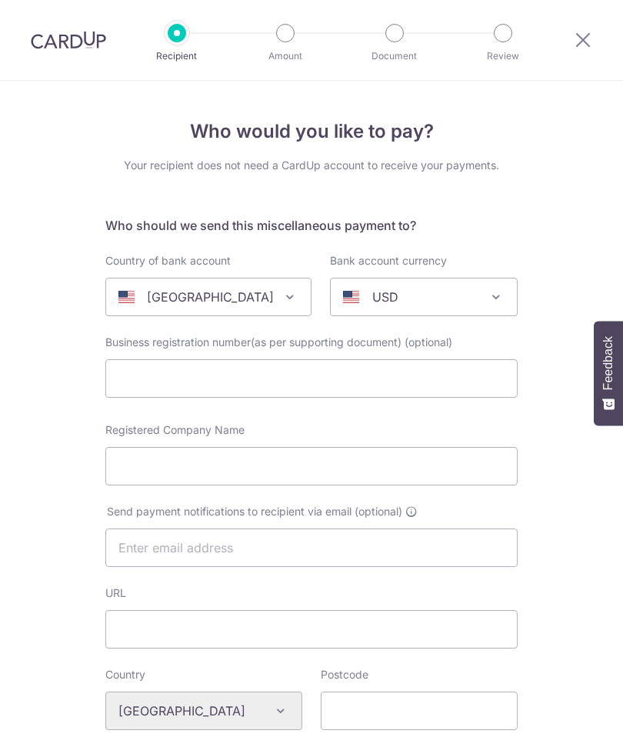
select select
click at [290, 307] on span "[GEOGRAPHIC_DATA]" at bounding box center [208, 296] width 205 height 37
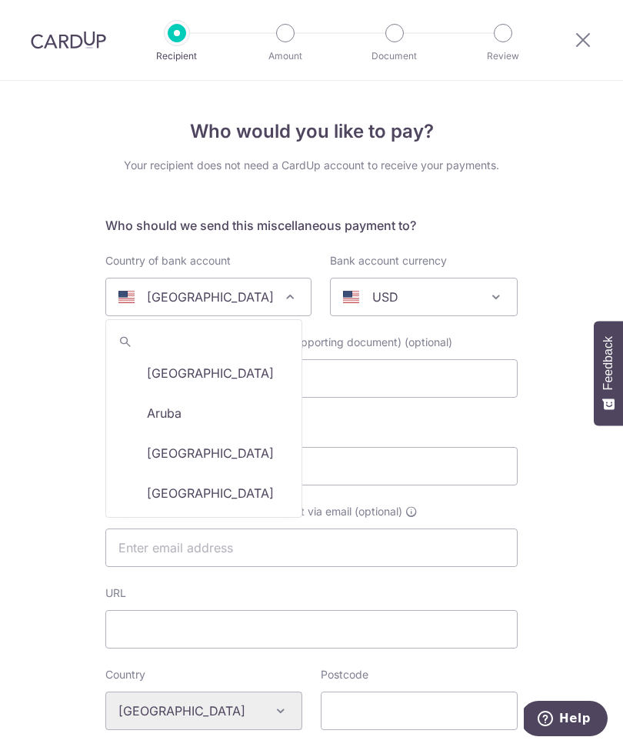
scroll to position [212, 0]
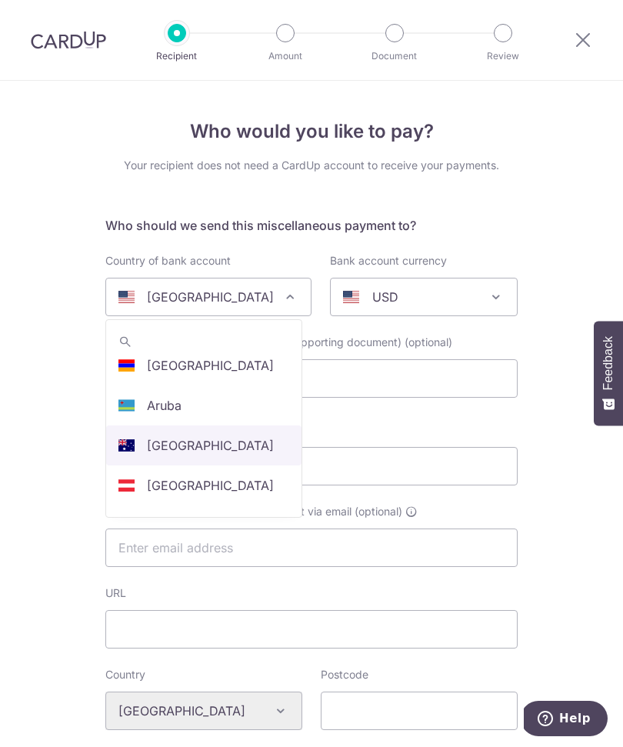
select select "13"
select select "[GEOGRAPHIC_DATA]"
select select
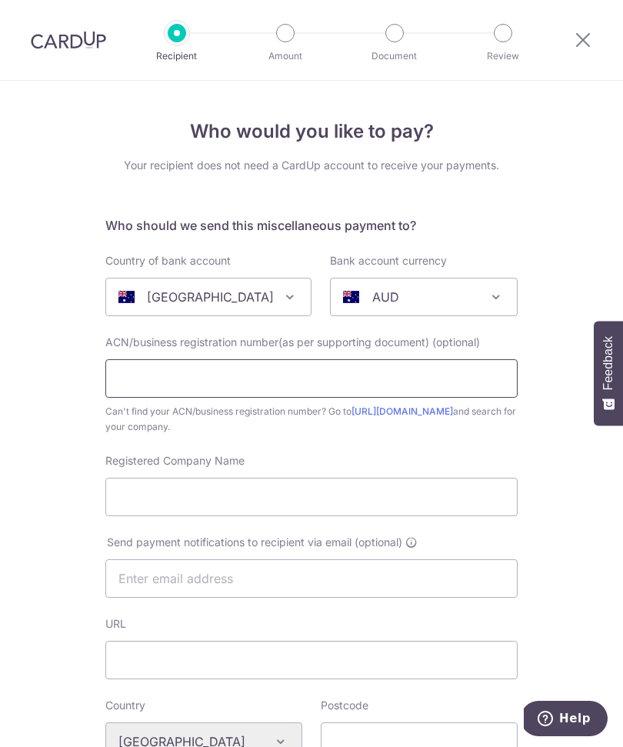
click at [442, 386] on input "text" at bounding box center [311, 378] width 412 height 38
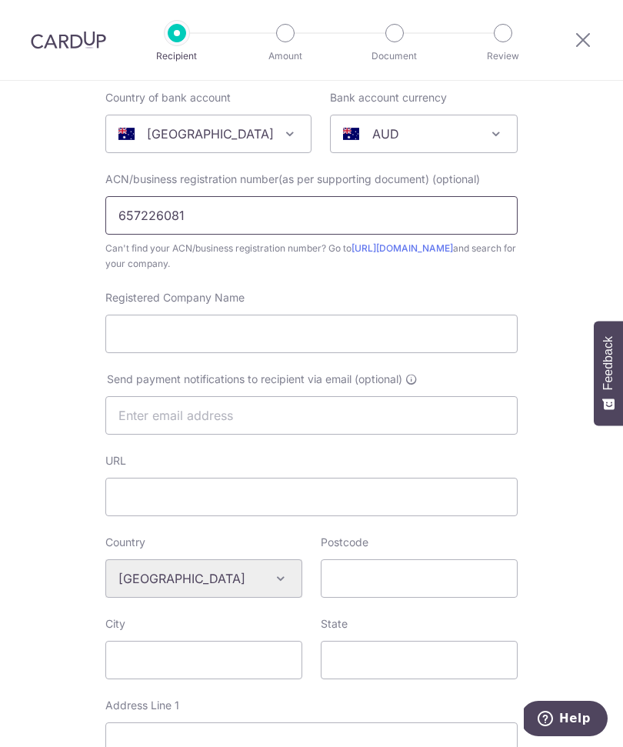
scroll to position [174, 0]
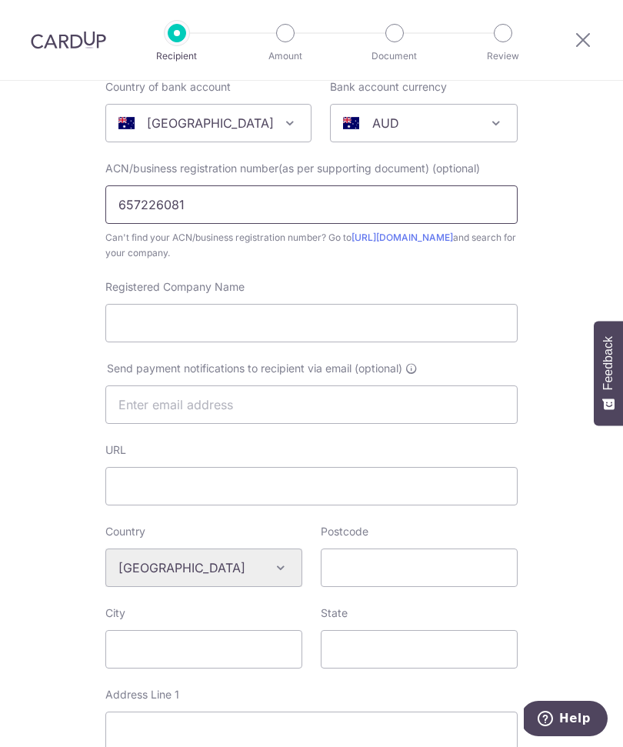
type input "657226081"
click at [458, 337] on input "Registered Company Name" at bounding box center [311, 323] width 412 height 38
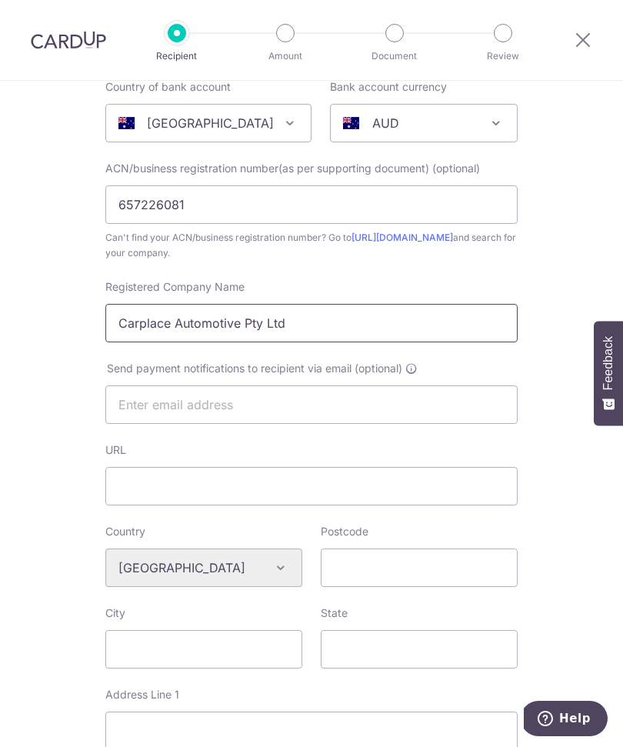
type input "Carplace Automotive Pty Ltd"
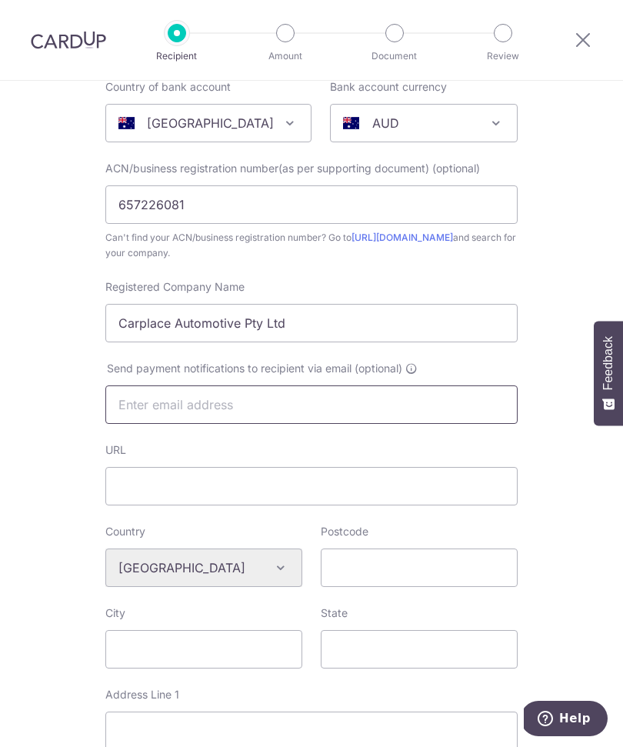
click at [428, 402] on input "text" at bounding box center [311, 404] width 412 height 38
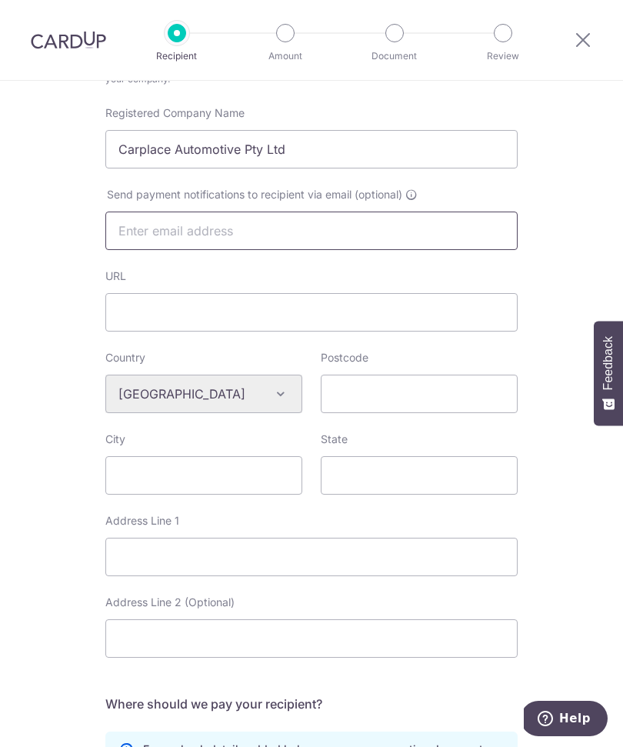
scroll to position [358, 0]
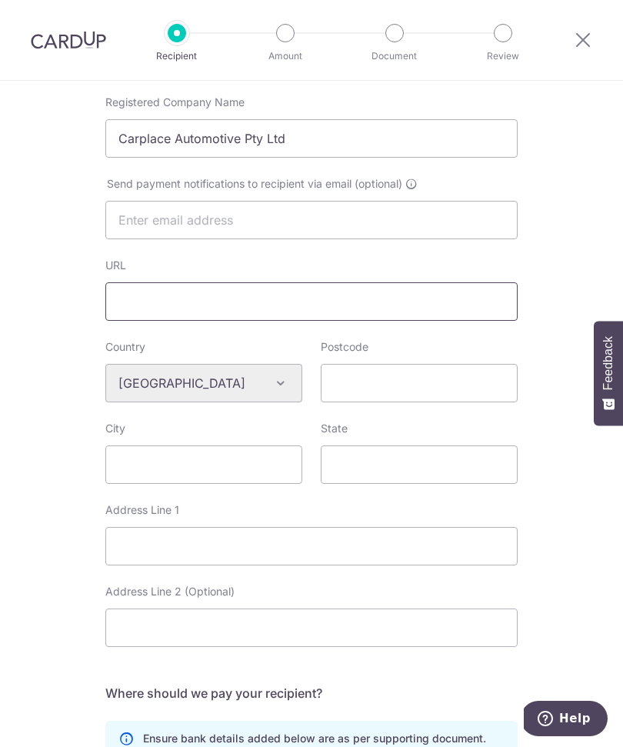
click at [413, 315] on input "URL" at bounding box center [311, 301] width 412 height 38
type input "W"
type input "www.carplace.com.au"
click at [470, 396] on input "Postcode" at bounding box center [419, 383] width 197 height 38
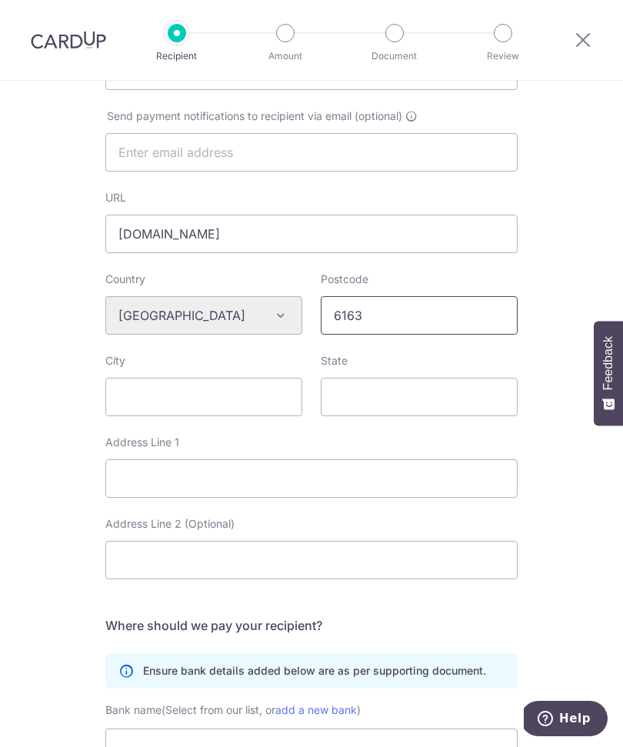
scroll to position [425, 0]
type input "6163"
click at [443, 402] on input "State" at bounding box center [419, 397] width 197 height 38
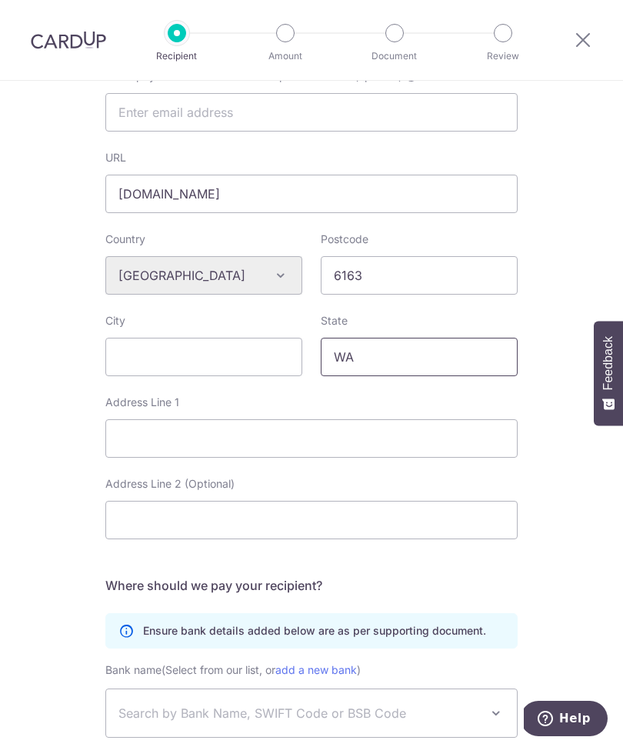
scroll to position [478, 0]
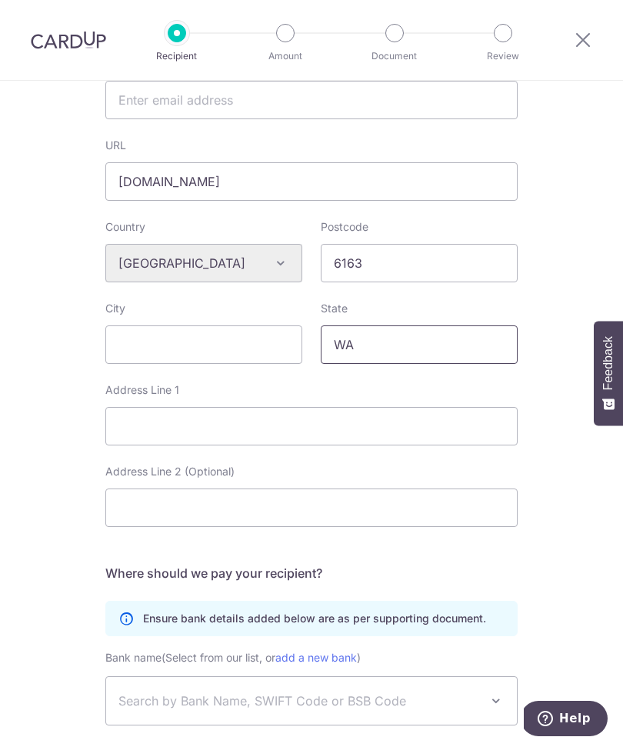
type input "WA"
click at [248, 344] on input "City" at bounding box center [203, 344] width 197 height 38
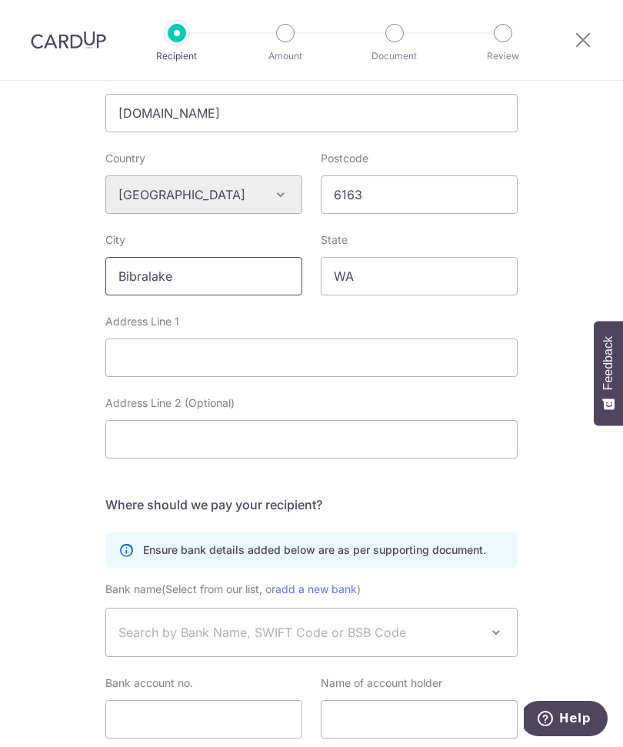
scroll to position [554, 0]
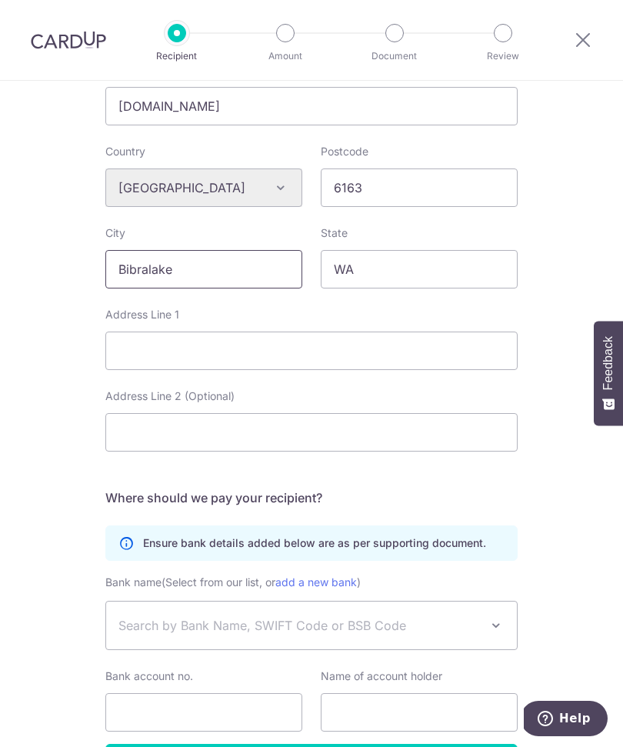
type input "Bibralake"
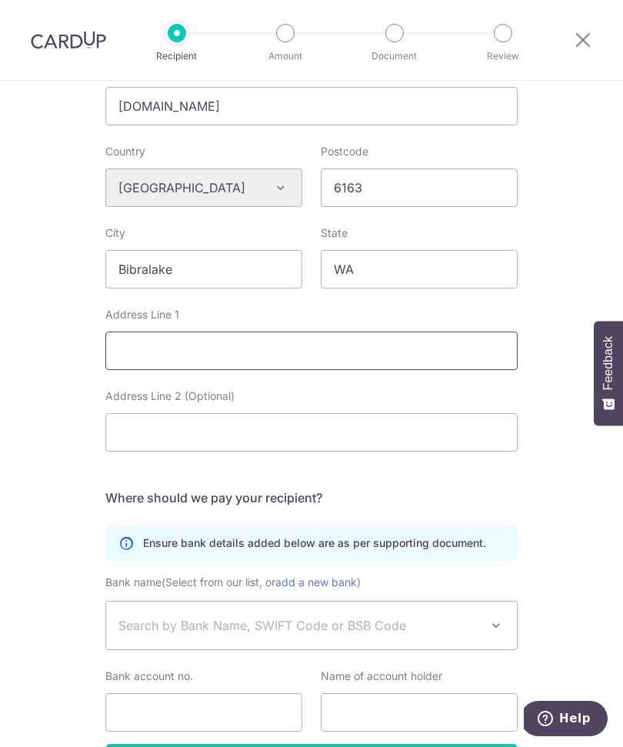
click at [430, 367] on input "Address Line 1" at bounding box center [311, 351] width 412 height 38
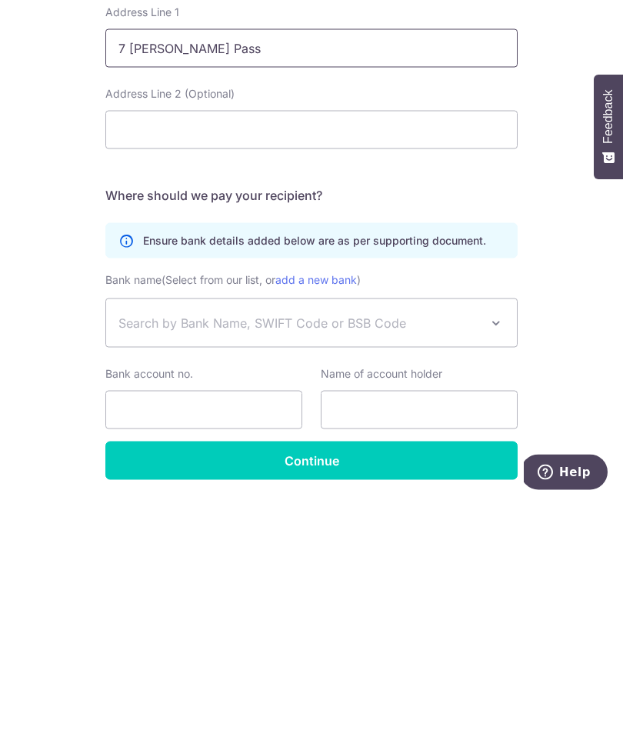
scroll to position [52, 0]
type input "7 Sobek Pass"
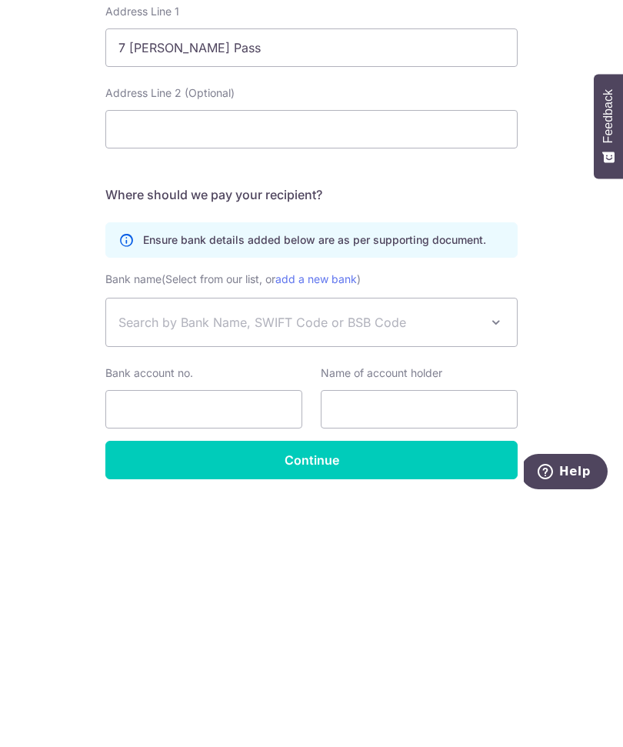
click at [501, 560] on span at bounding box center [496, 569] width 18 height 18
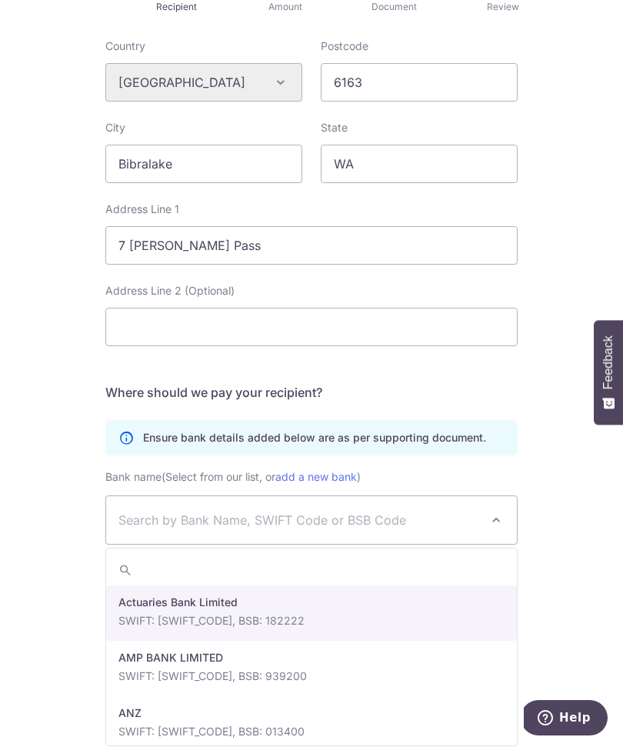
click at [382, 520] on span "Search by Bank Name, SWIFT Code or BSB Code" at bounding box center [299, 521] width 362 height 18
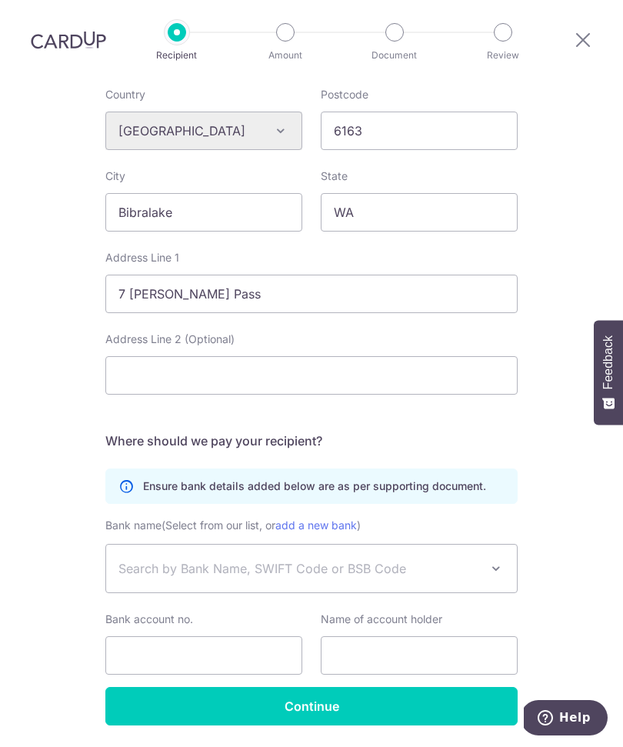
click at [377, 545] on span "Search by Bank Name, SWIFT Code or BSB Code" at bounding box center [311, 569] width 411 height 48
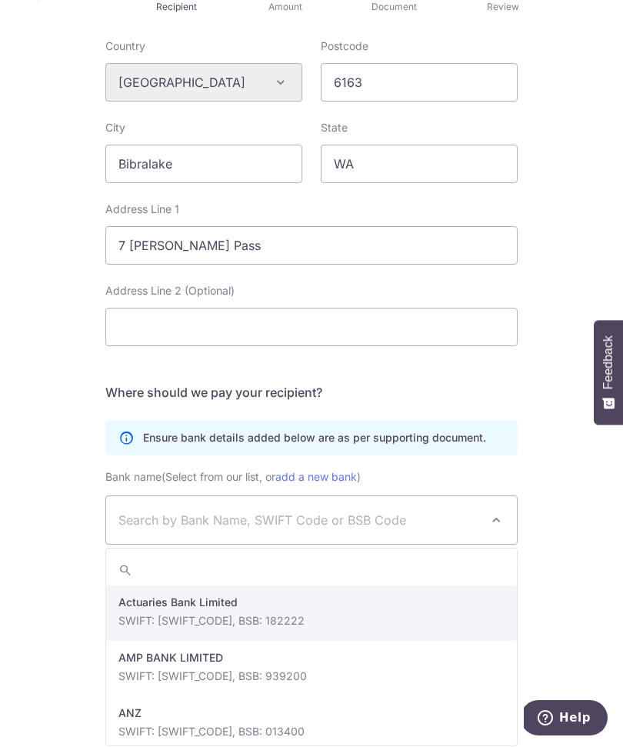
click at [127, 525] on span "Search by Bank Name, SWIFT Code or BSB Code" at bounding box center [299, 521] width 362 height 18
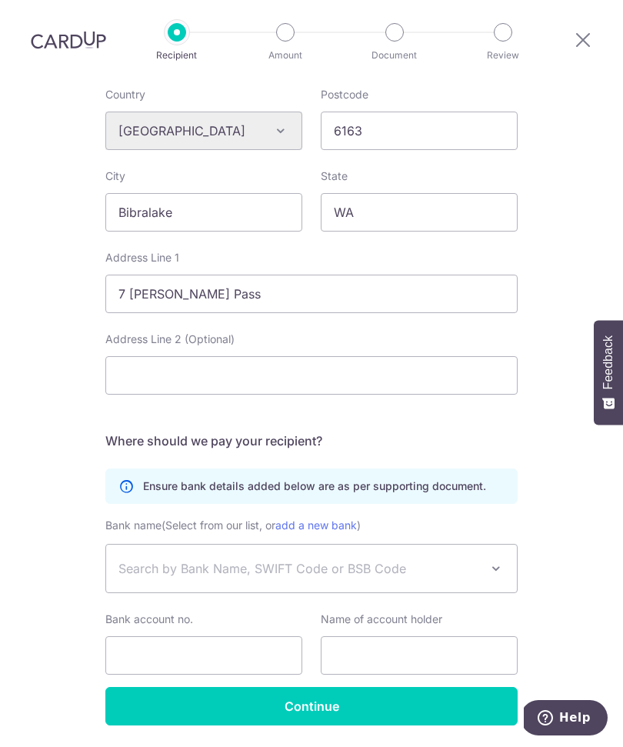
click at [132, 560] on span "Search by Bank Name, SWIFT Code or BSB Code" at bounding box center [299, 569] width 362 height 18
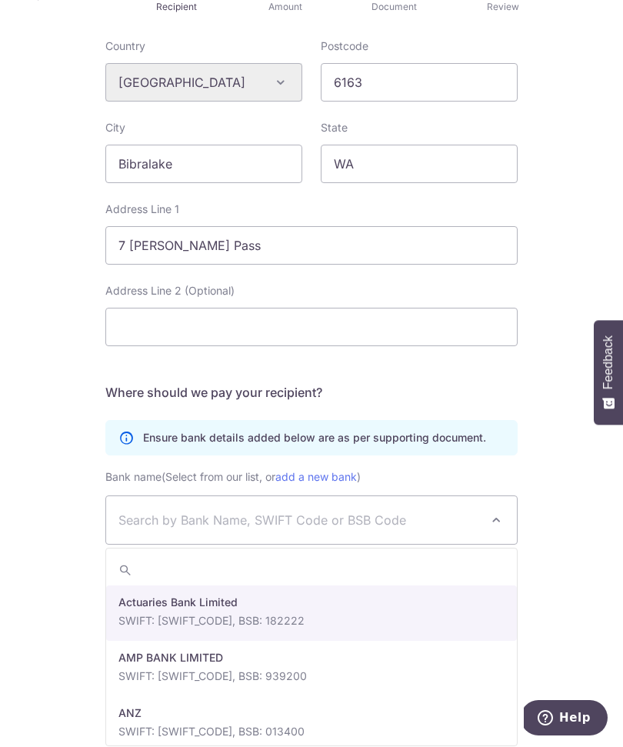
click at [145, 578] on input "search" at bounding box center [311, 570] width 411 height 31
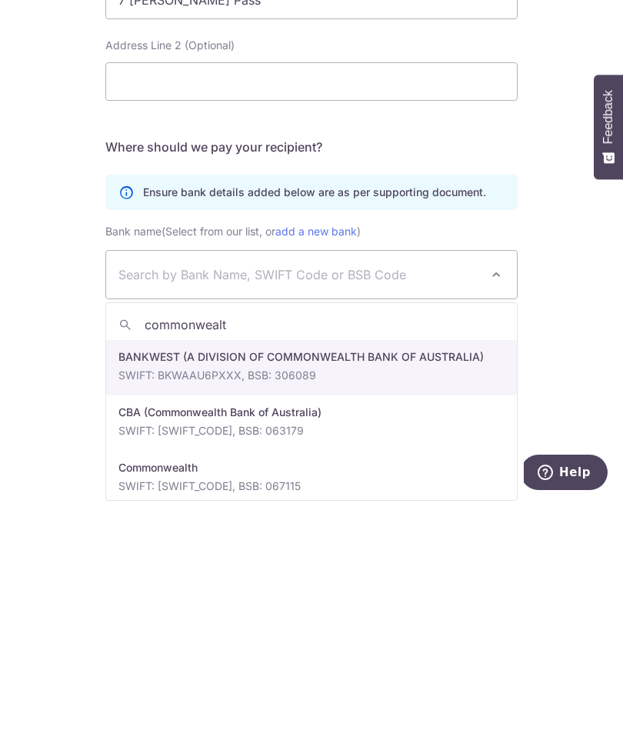
type input "commonwealth"
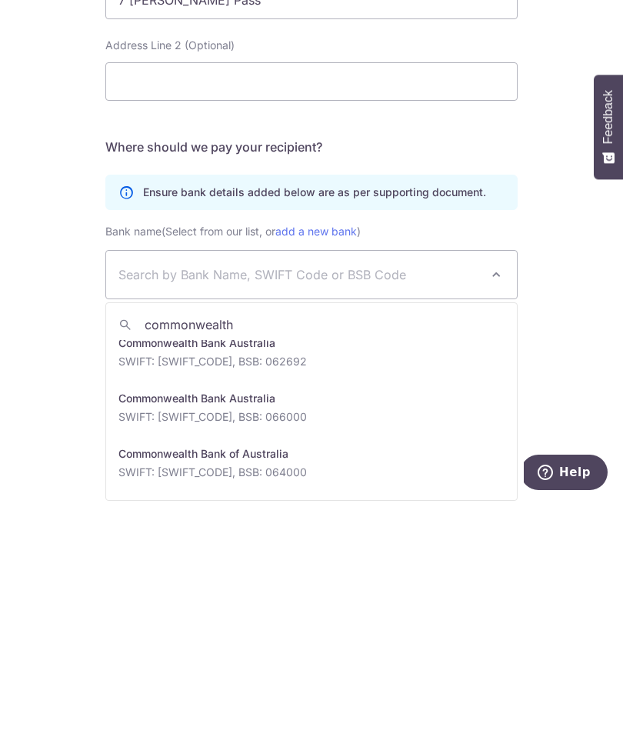
scroll to position [1068, 0]
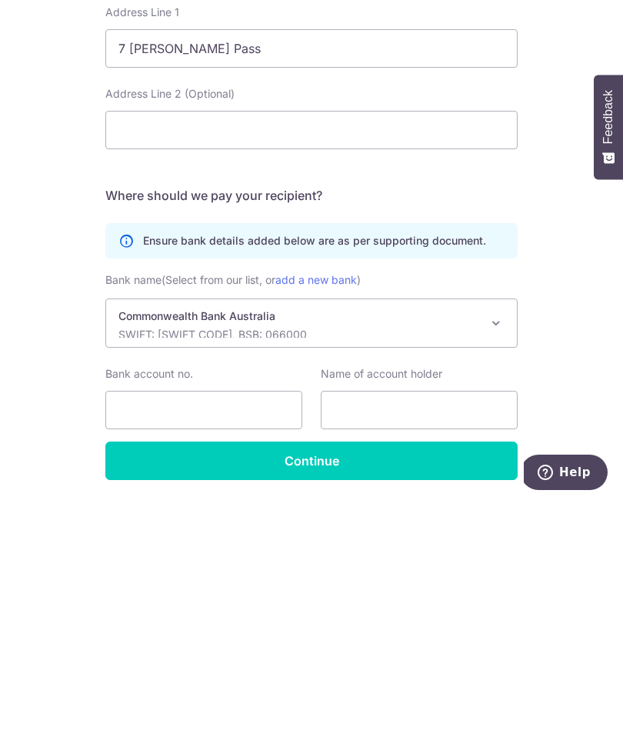
select select "23720"
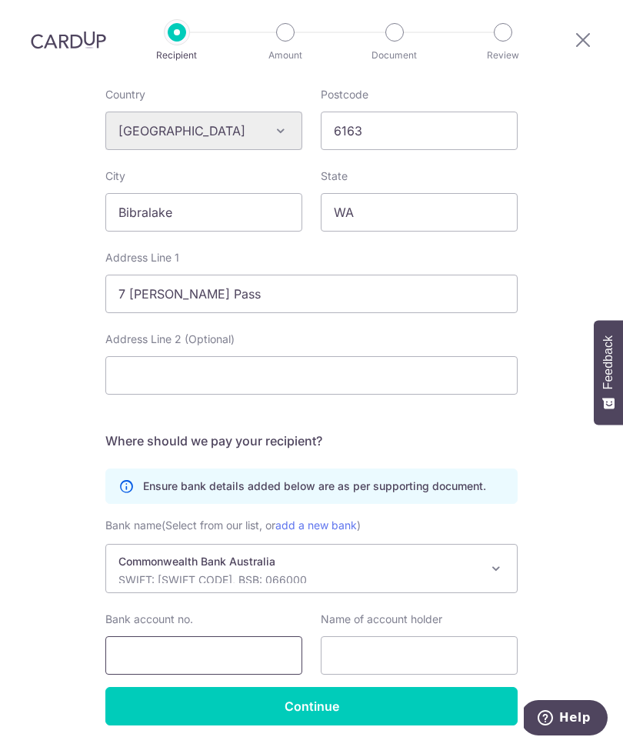
click at [263, 637] on input "Bank account no." at bounding box center [203, 656] width 197 height 38
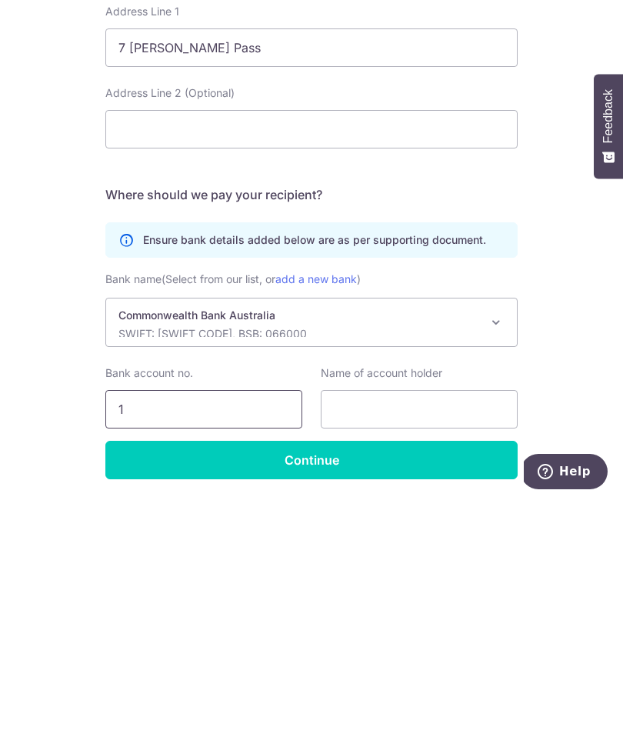
scroll to position [52, 0]
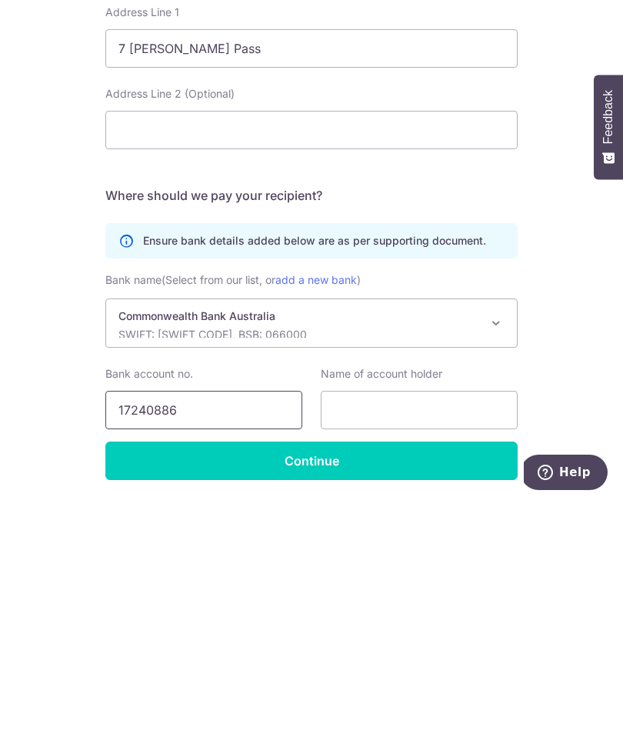
type input "17240886"
click at [462, 637] on input "text" at bounding box center [419, 656] width 197 height 38
type input "Carplace Automotive Pty Ltd"
click at [410, 688] on input "Continue" at bounding box center [311, 707] width 412 height 38
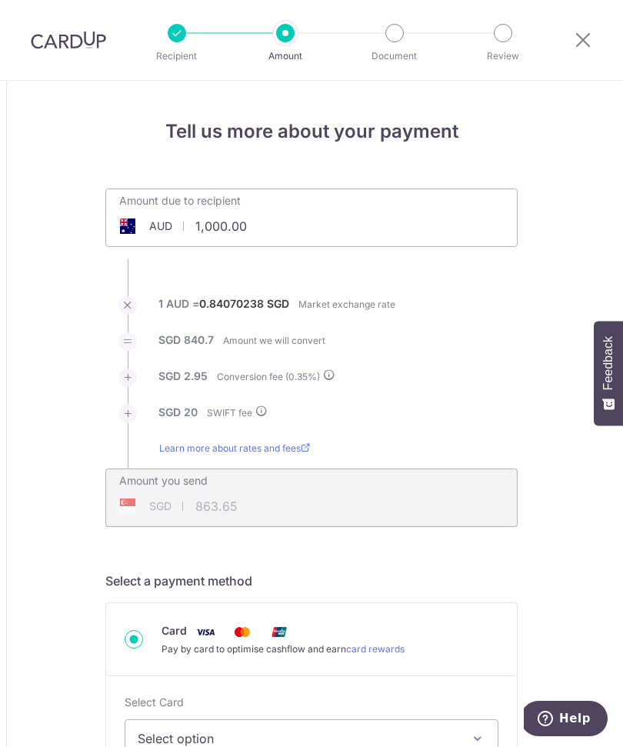
click at [330, 242] on div "Amount due to recipient AUD 1,000.00 1000" at bounding box center [311, 217] width 412 height 58
click at [252, 229] on input "1,000.00" at bounding box center [225, 225] width 238 height 35
type input "1"
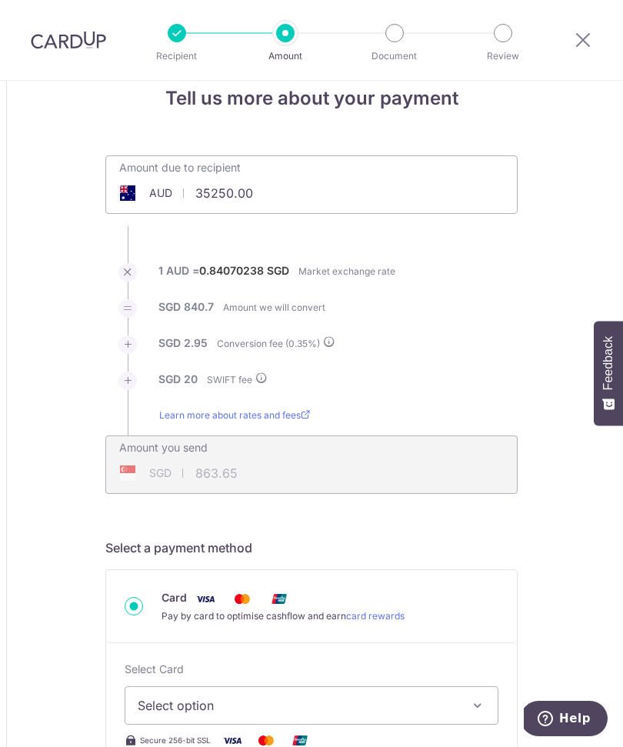
scroll to position [60, 0]
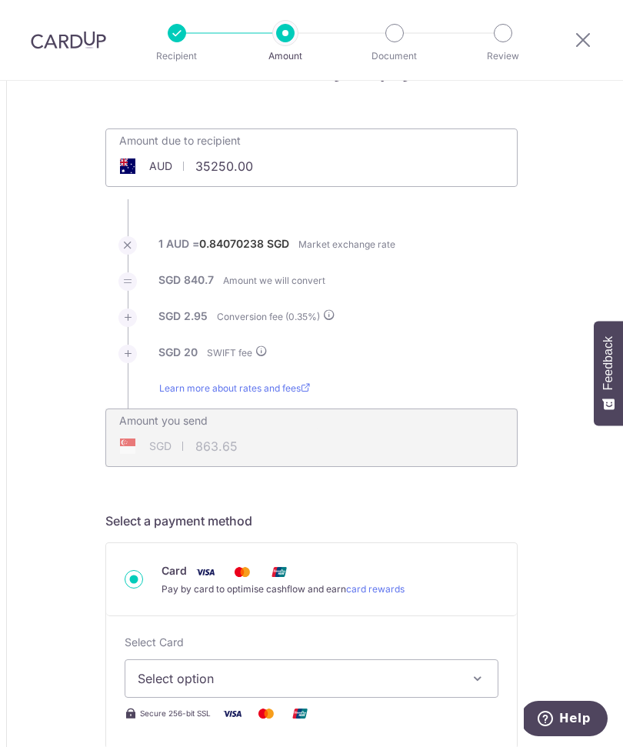
type input "35,250.00"
type input "29,757.87"
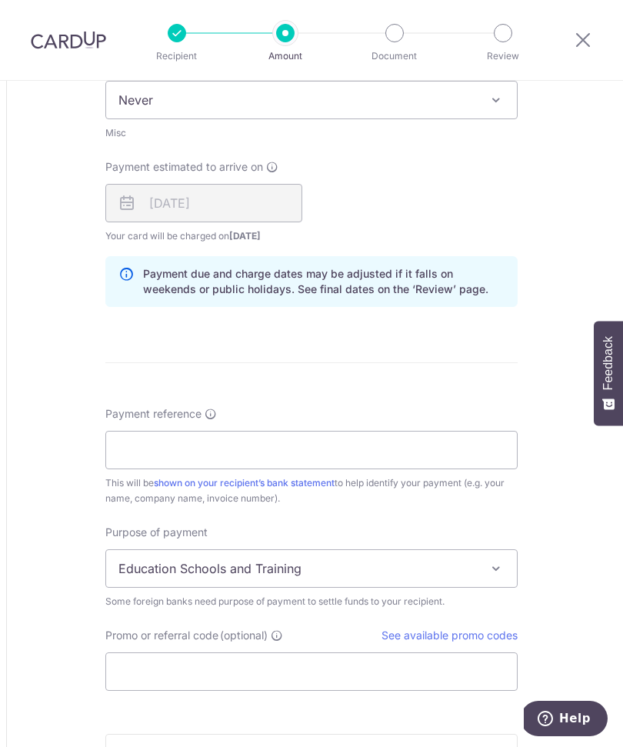
scroll to position [928, 0]
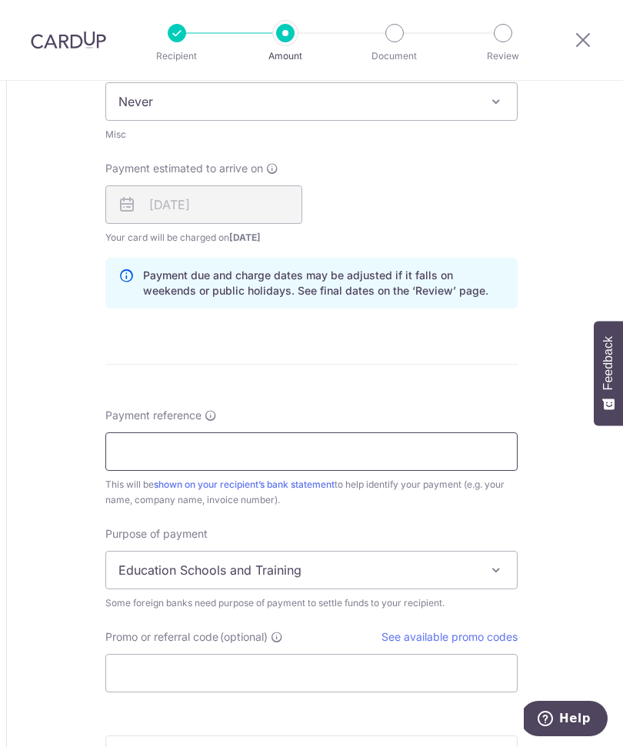
click at [456, 458] on input "Payment reference" at bounding box center [311, 451] width 412 height 38
click at [308, 462] on input "Payment reference" at bounding box center [311, 451] width 412 height 38
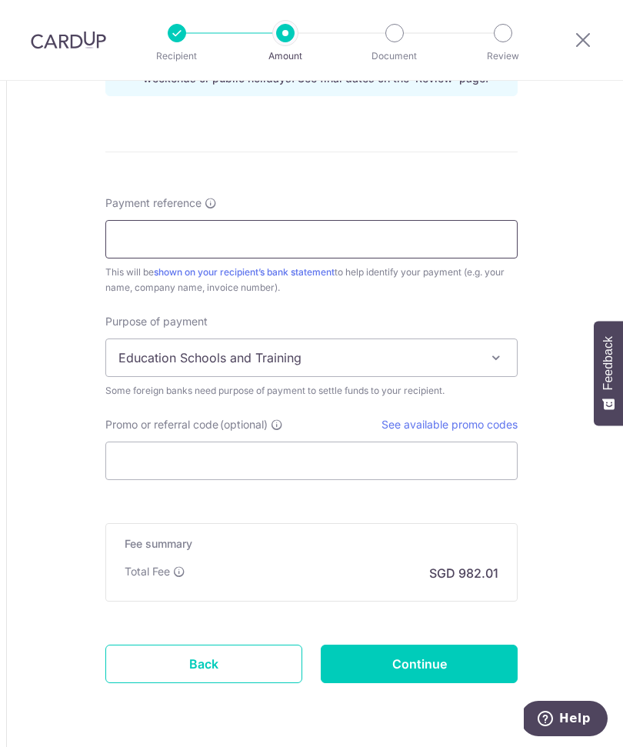
scroll to position [1141, 0]
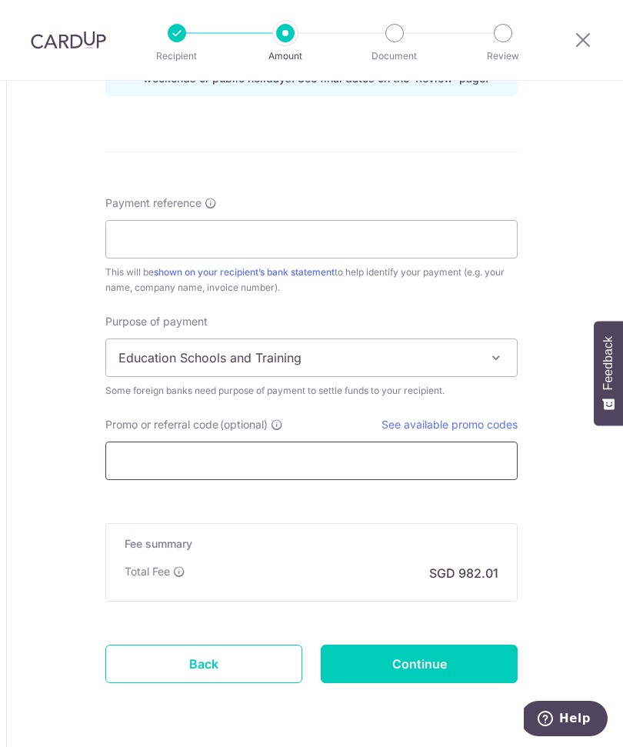
click at [365, 474] on input "Promo or referral code (optional)" at bounding box center [311, 461] width 412 height 38
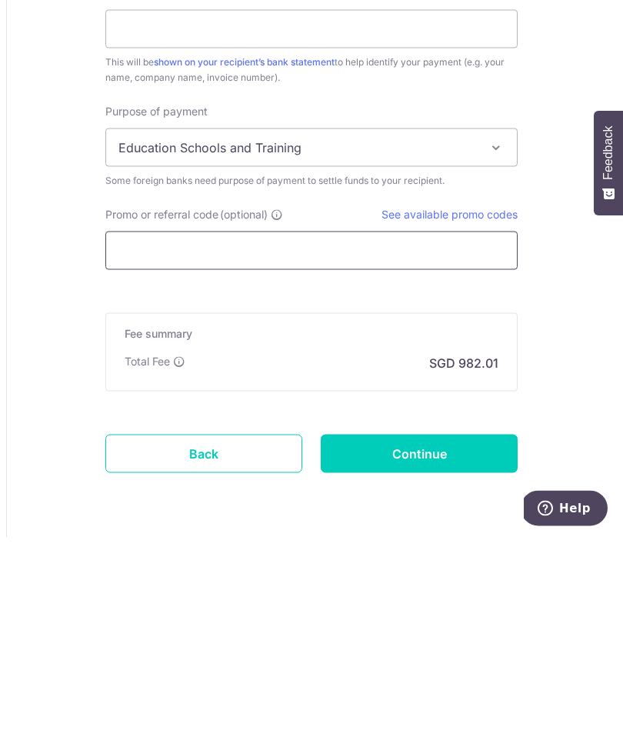
click at [408, 442] on input "Promo or referral code (optional)" at bounding box center [311, 461] width 412 height 38
paste input "SIEWPENGK565"
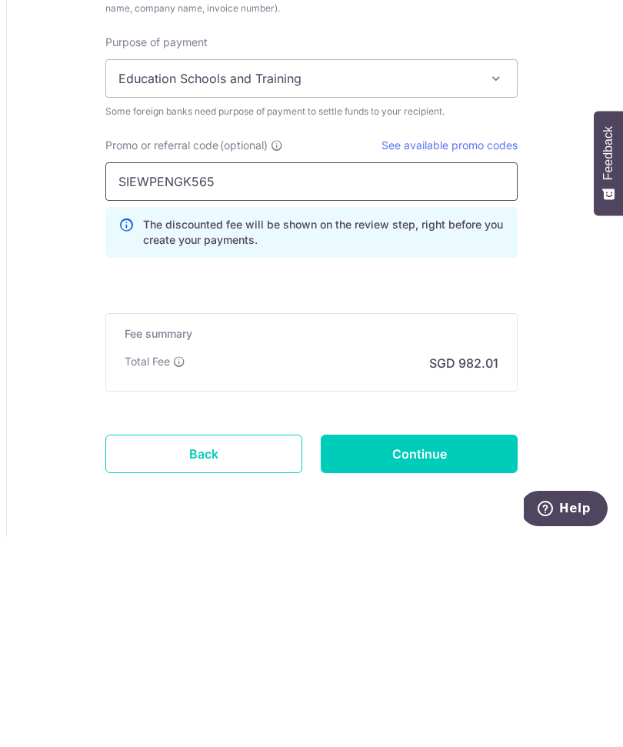
scroll to position [1171, 0]
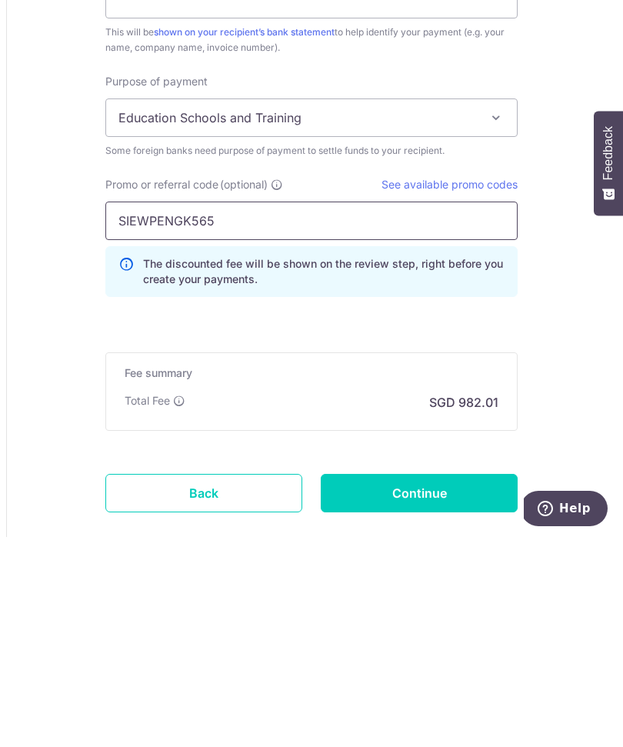
type input "SIEWPENGK565"
click at [493, 318] on span at bounding box center [496, 327] width 18 height 18
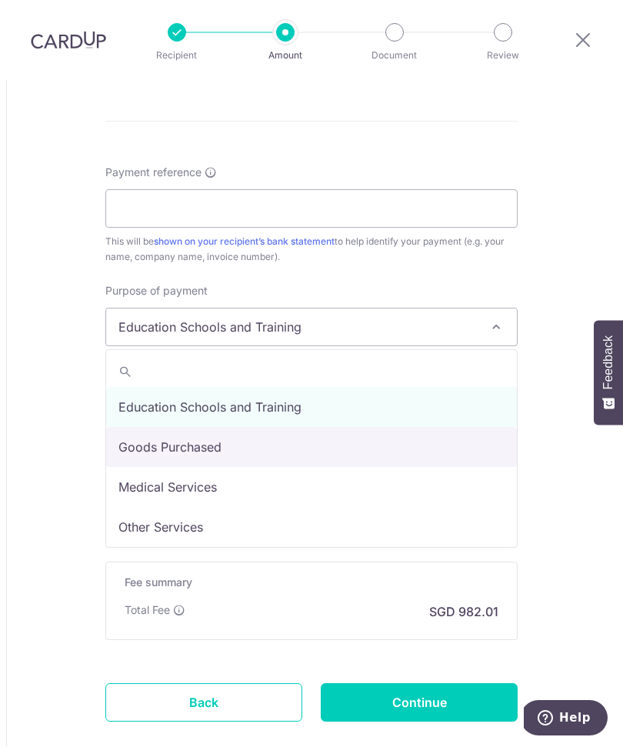
select select "Goods Purchased"
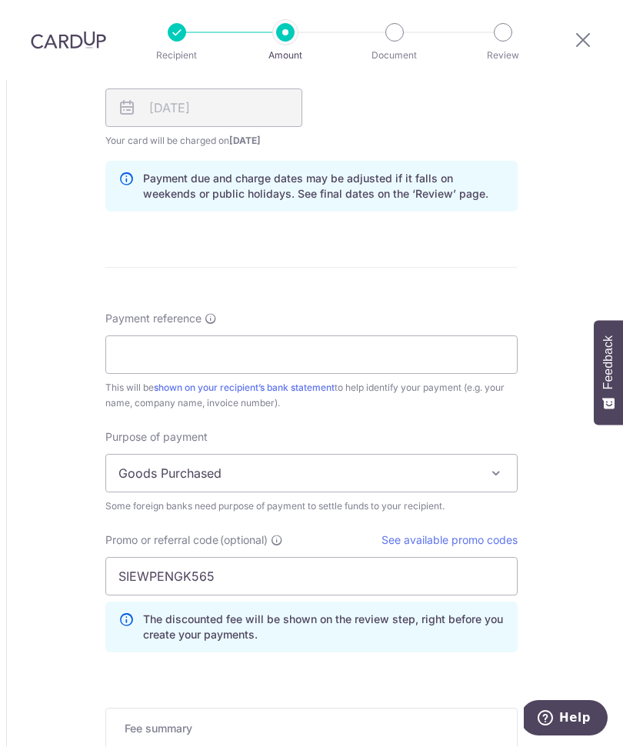
scroll to position [1023, 0]
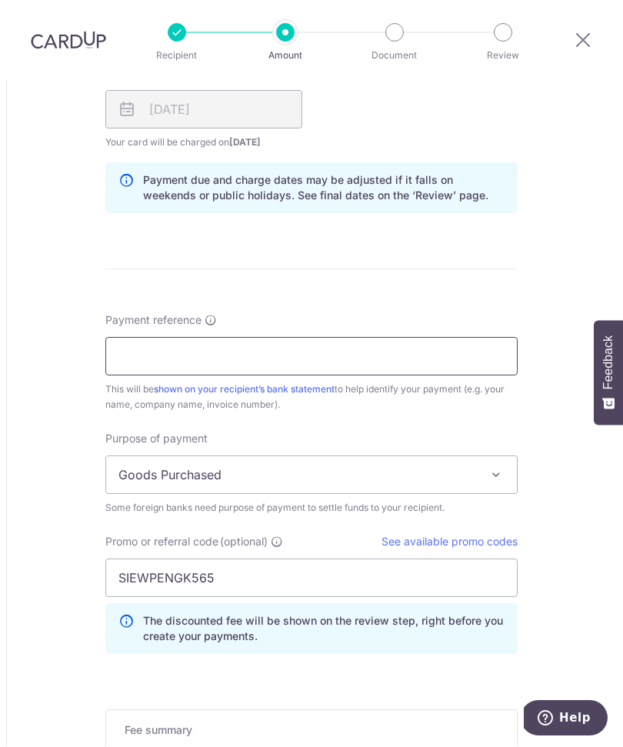
click at [425, 338] on input "Payment reference" at bounding box center [311, 357] width 412 height 38
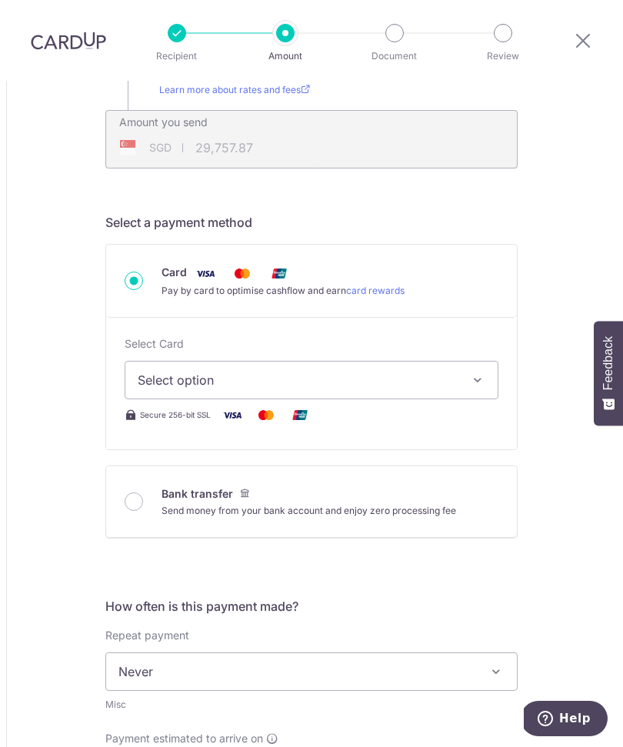
scroll to position [348, 0]
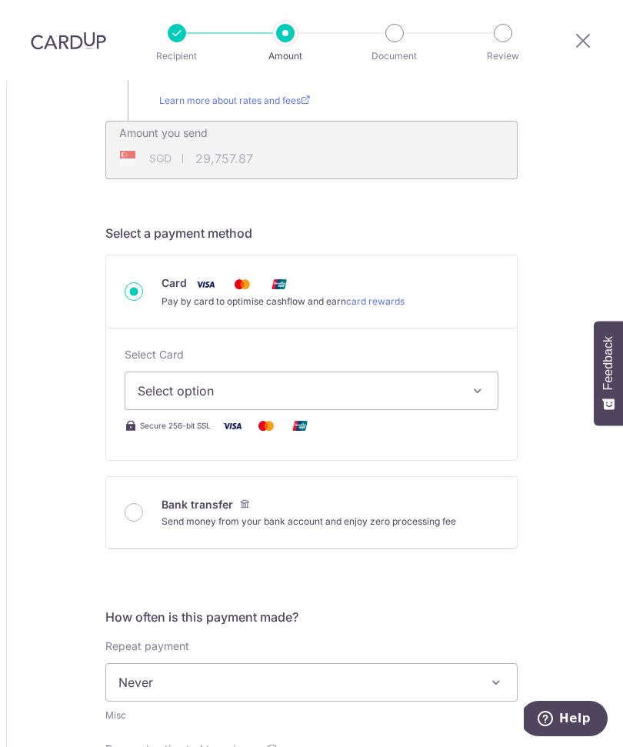
type input "DEAL 8866"
click at [473, 383] on icon "button" at bounding box center [477, 390] width 15 height 15
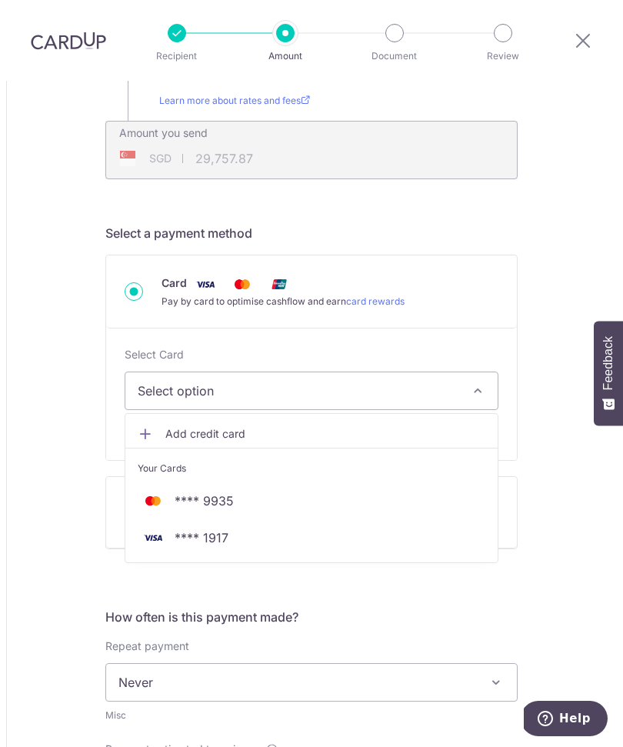
click at [384, 492] on span "**** 9935" at bounding box center [312, 501] width 348 height 18
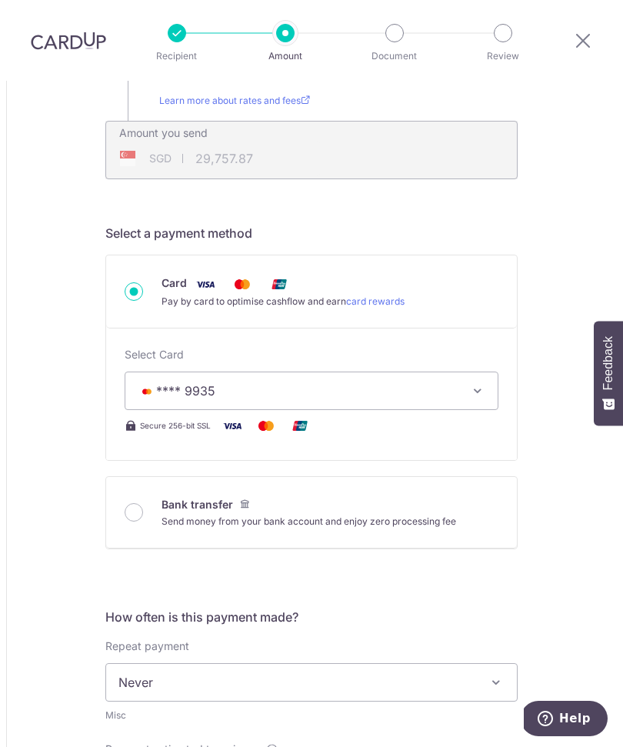
type input "35,250.00"
type input "29,756.78"
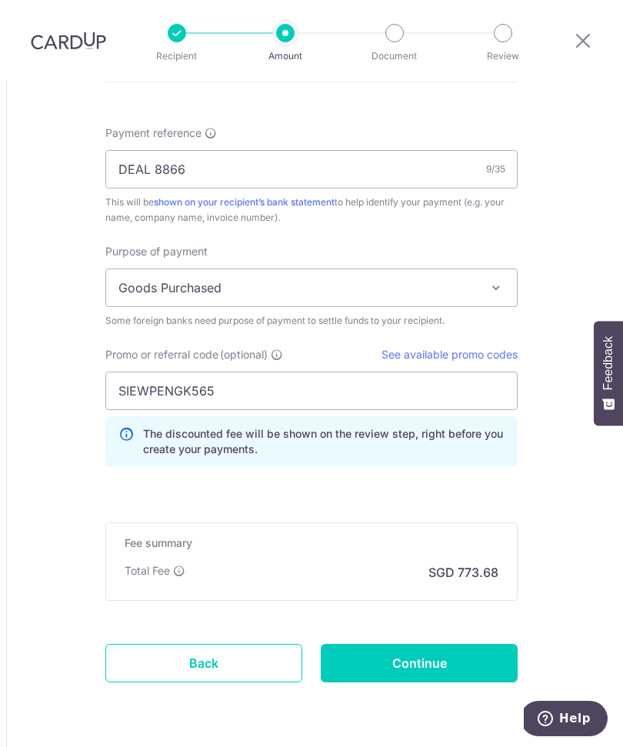
scroll to position [1210, 0]
click at [465, 645] on input "Continue" at bounding box center [419, 664] width 197 height 38
type input "Create Schedule"
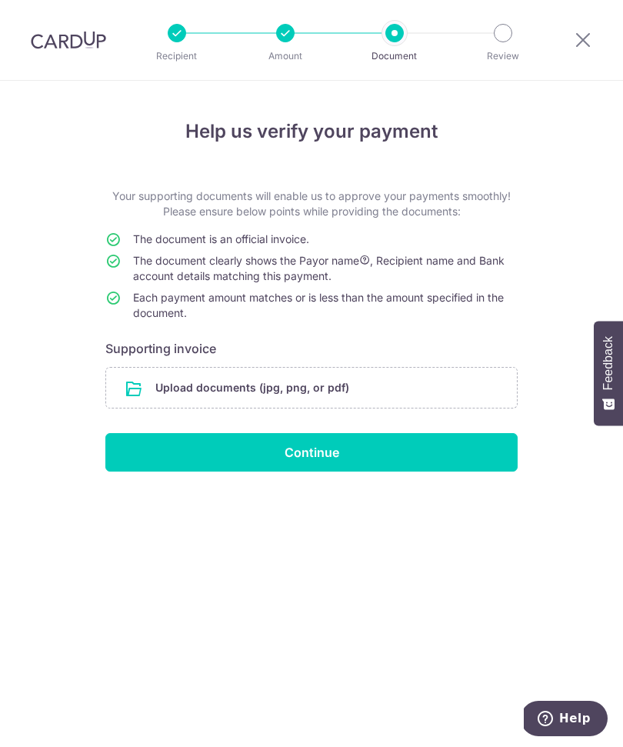
click at [361, 395] on input "file" at bounding box center [311, 388] width 411 height 40
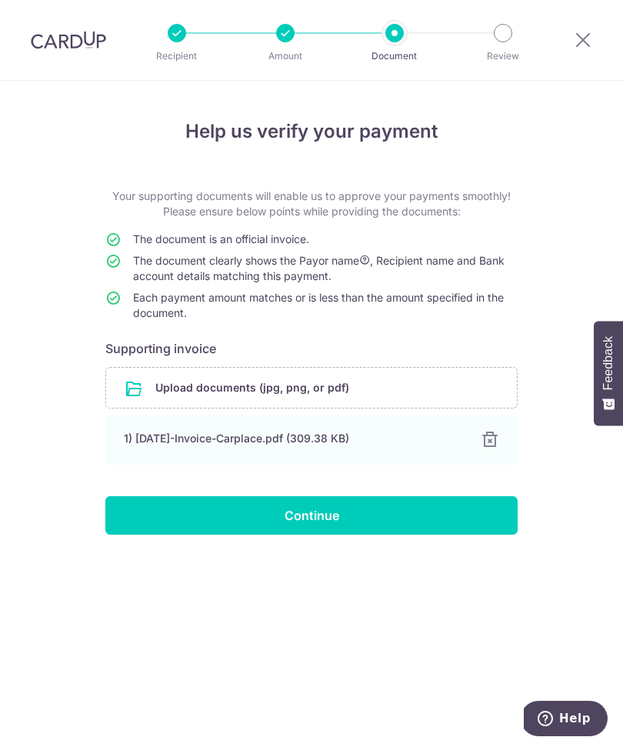
click at [381, 518] on input "Continue" at bounding box center [311, 515] width 412 height 38
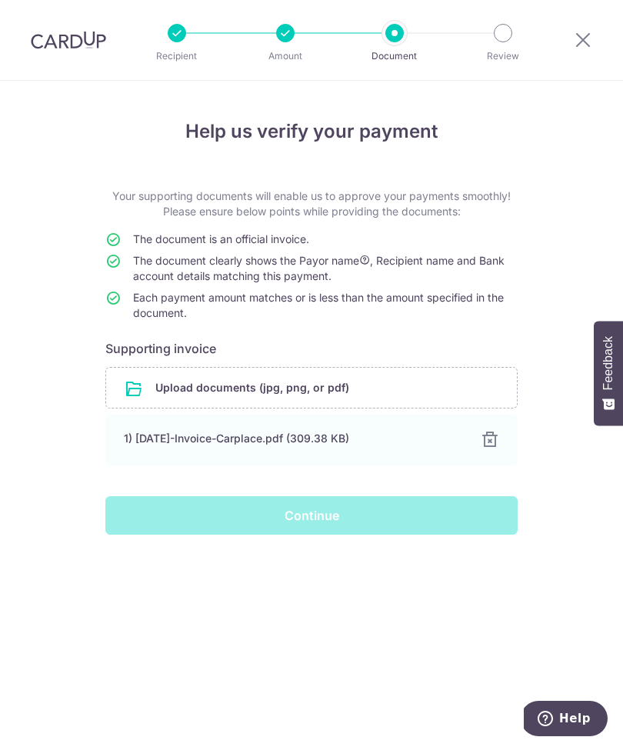
click at [365, 522] on div "Continue" at bounding box center [311, 515] width 431 height 38
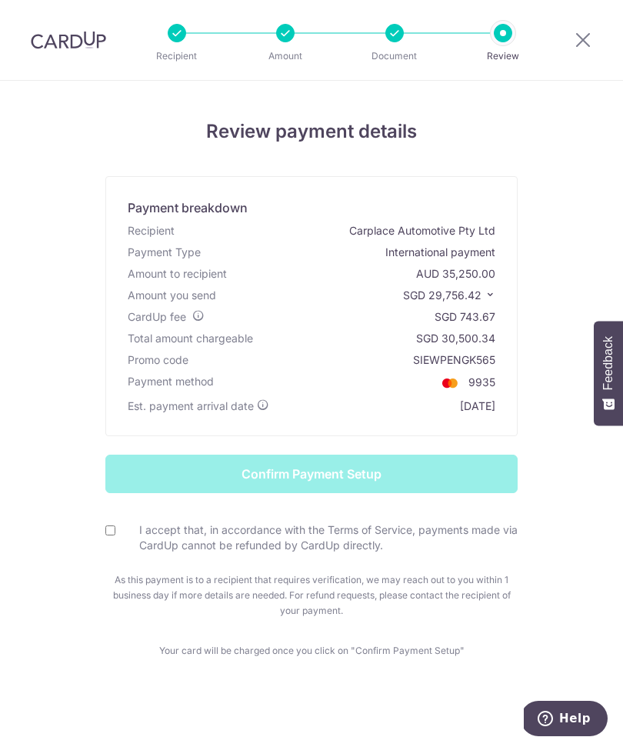
click at [397, 31] on div at bounding box center [394, 33] width 18 height 18
click at [586, 32] on icon at bounding box center [583, 39] width 18 height 19
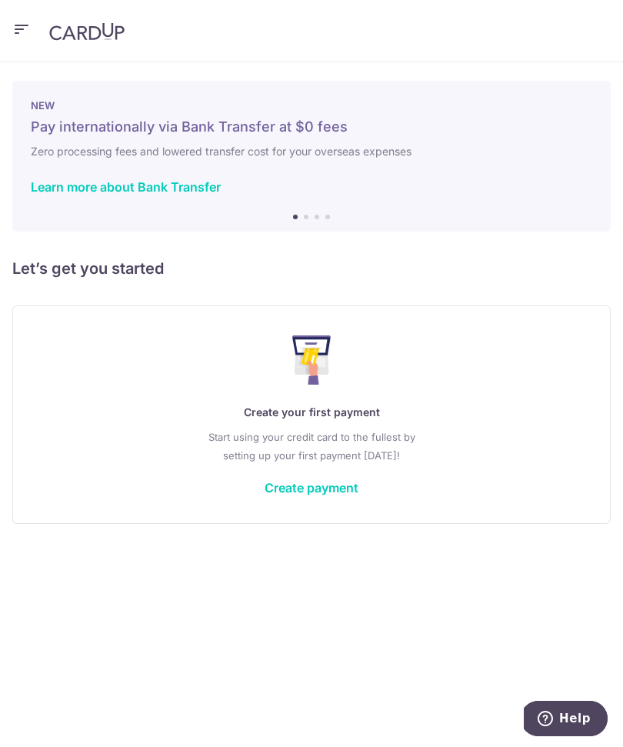
click at [25, 35] on icon "button" at bounding box center [21, 29] width 18 height 19
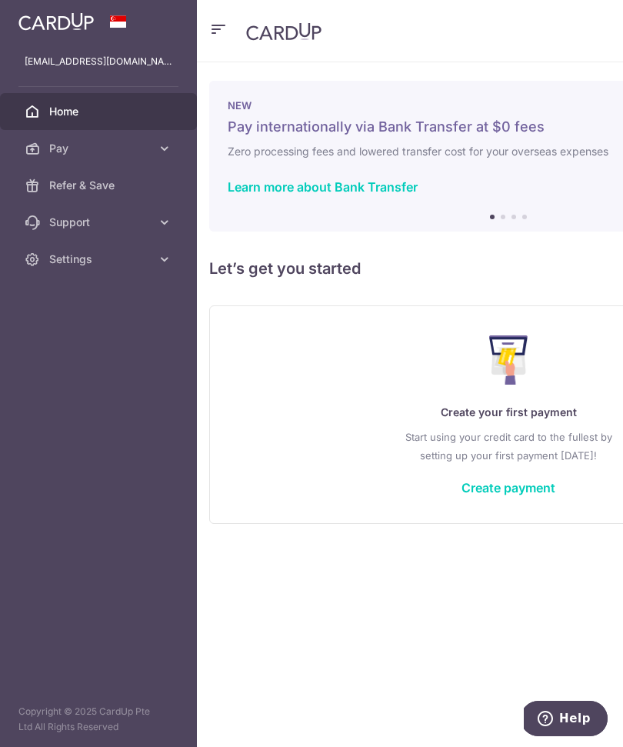
click at [92, 267] on link "Settings" at bounding box center [98, 259] width 197 height 37
click at [81, 332] on span "Logout" at bounding box center [100, 332] width 102 height 15
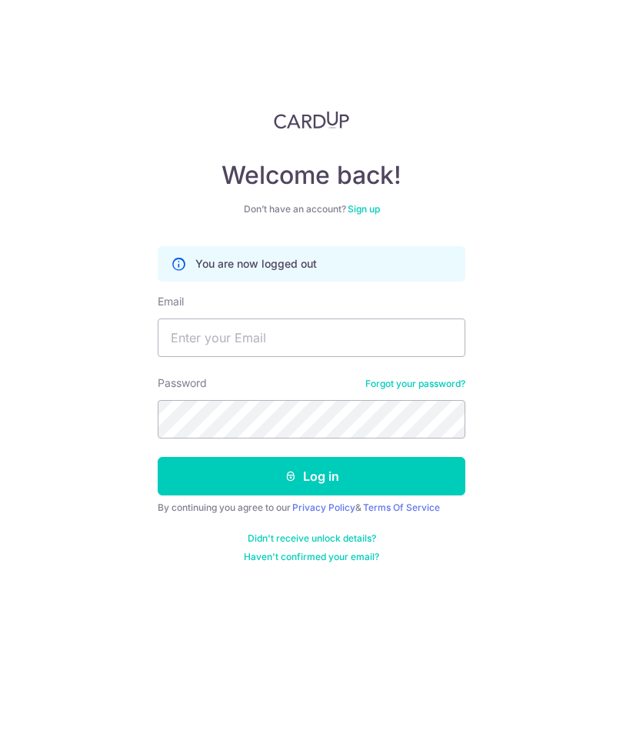
click at [370, 344] on input "Email" at bounding box center [312, 337] width 308 height 38
type input "[EMAIL_ADDRESS][DOMAIN_NAME]"
click at [312, 476] on button "Log in" at bounding box center [312, 476] width 308 height 38
click at [394, 482] on button "Log in" at bounding box center [312, 476] width 308 height 38
